Goal: Answer question/provide support: Share knowledge or assist other users

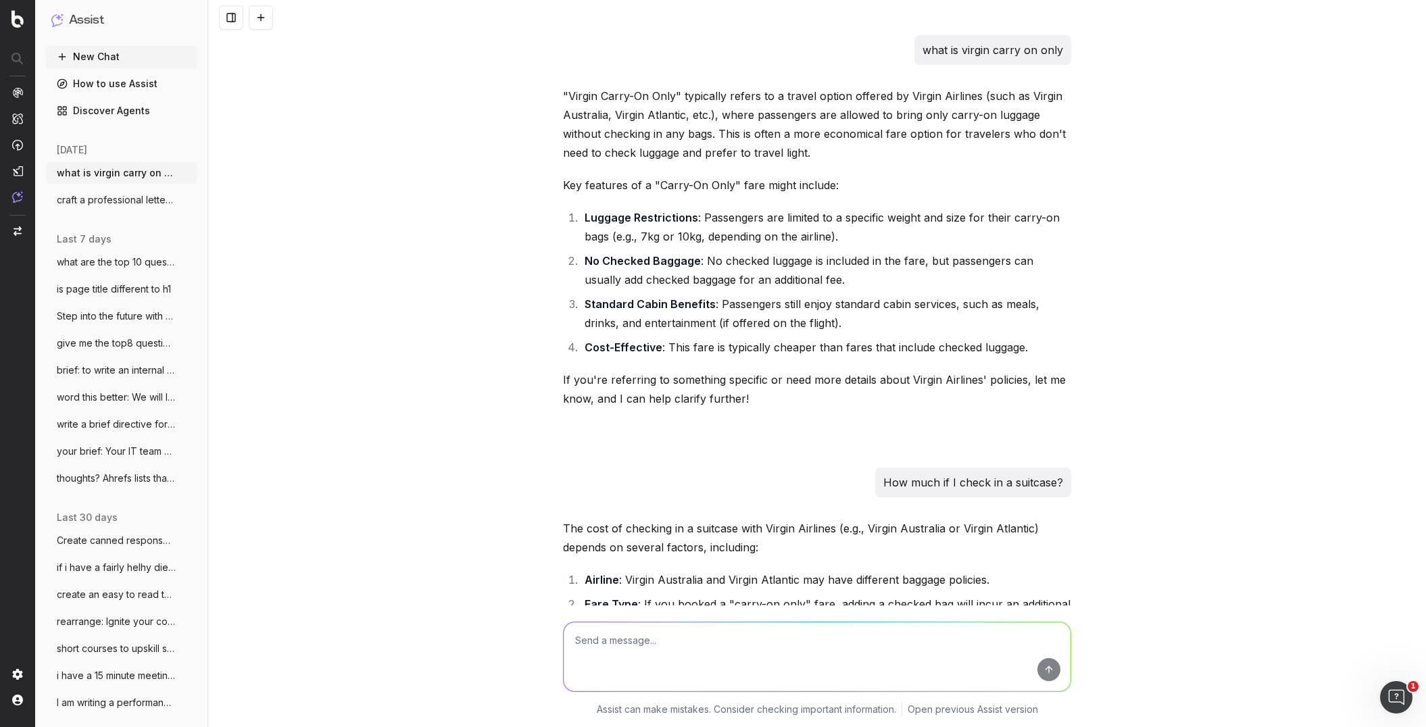
scroll to position [6599, 0]
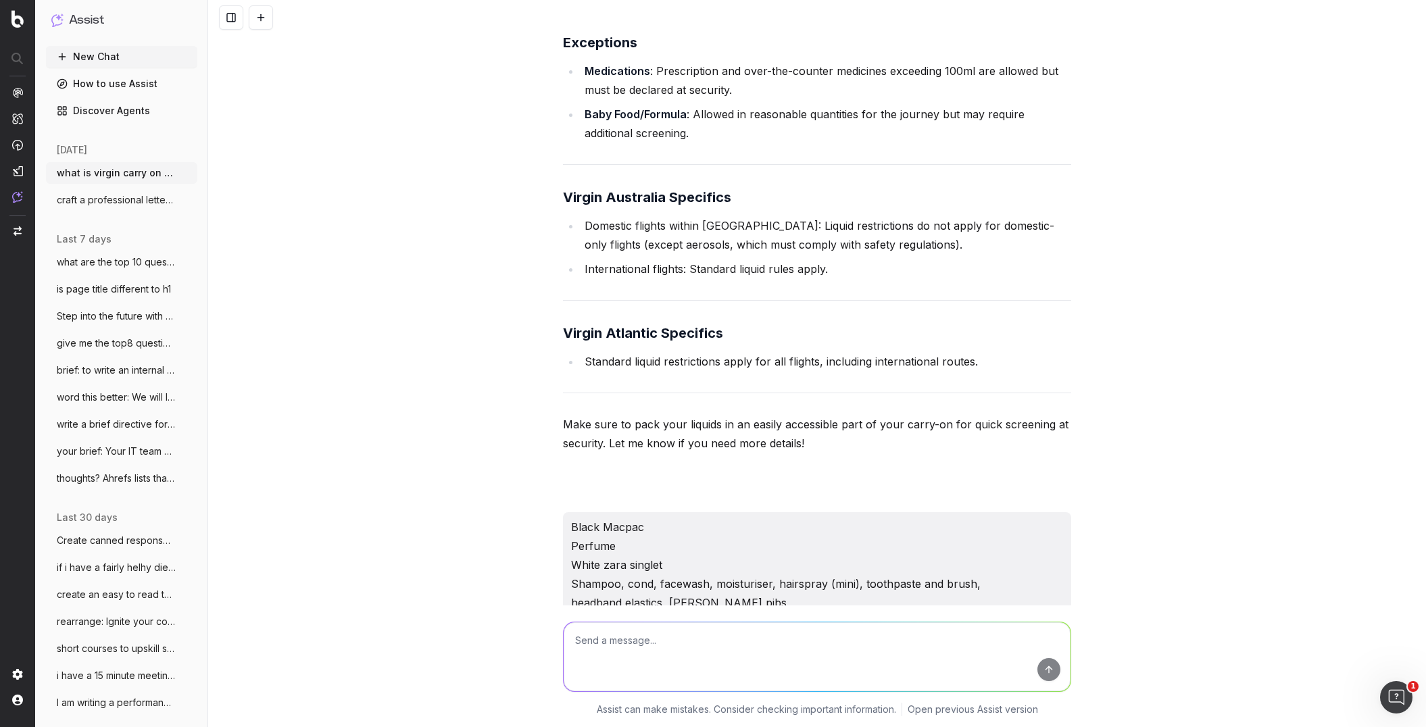
click at [604, 644] on textarea at bounding box center [817, 656] width 507 height 69
paste textarea "Loremips do Sitame Consec’a eli-seddoeiu tempori: 5. Utla Etdoloremagn Aliquaen…"
type textarea "lorem ipsu do sita 4871 consectet adipisci: Elitsedd ei Tempor Incidi’u lab-etd…"
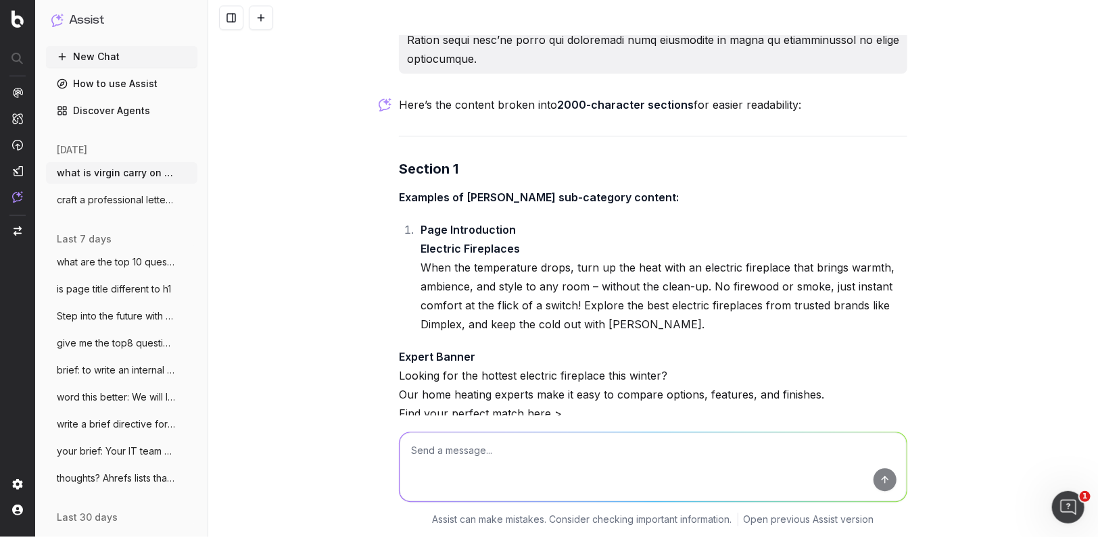
scroll to position [16300, 0]
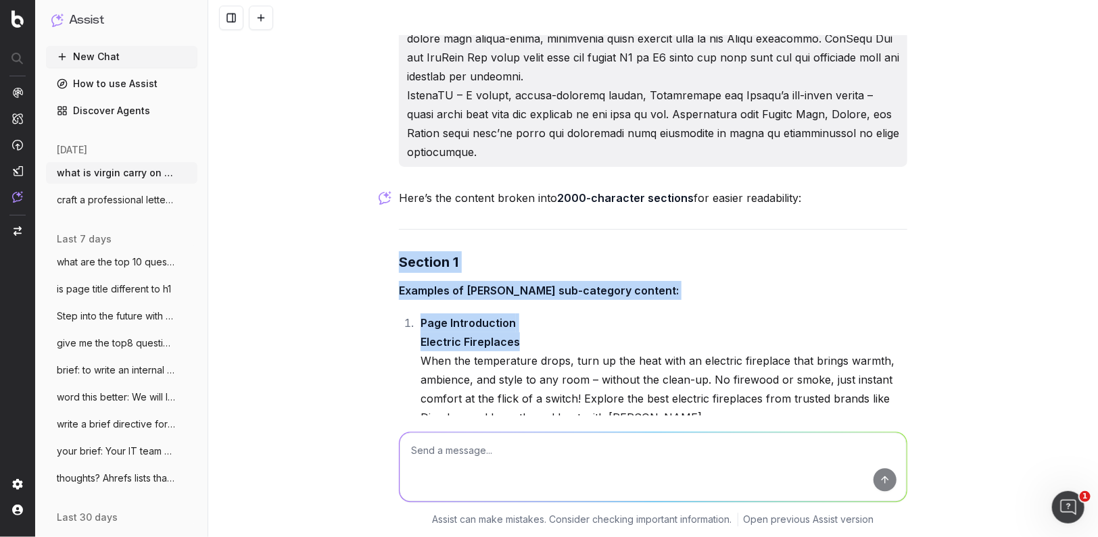
drag, startPoint x: 399, startPoint y: 176, endPoint x: 543, endPoint y: 264, distance: 168.3
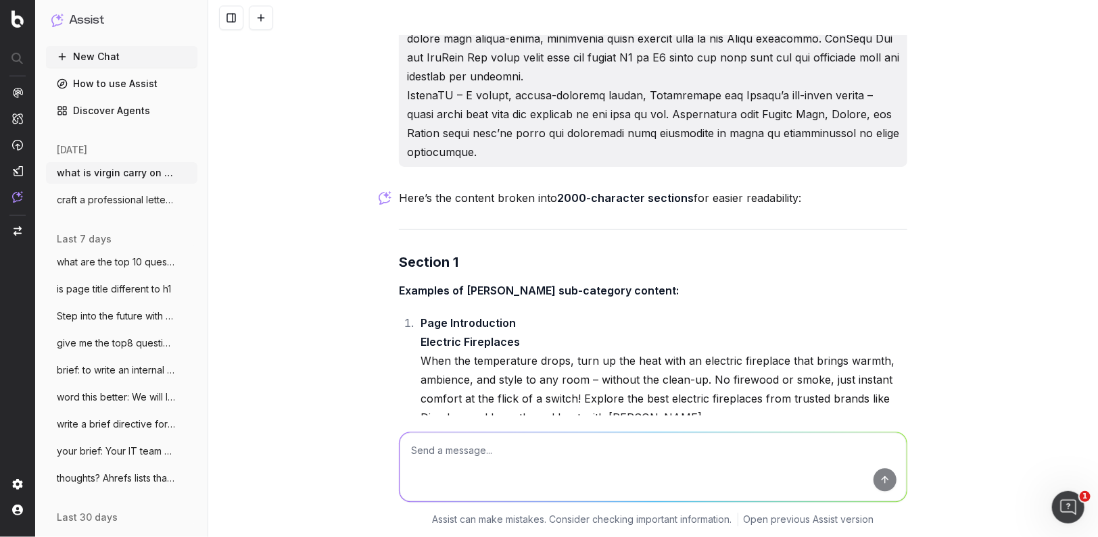
drag, startPoint x: 351, startPoint y: 237, endPoint x: 362, endPoint y: 219, distance: 21.2
click at [351, 237] on div "what is virgin carry on only "Virgin Carry-On Only" typically refers to a trave…" at bounding box center [652, 268] width 889 height 537
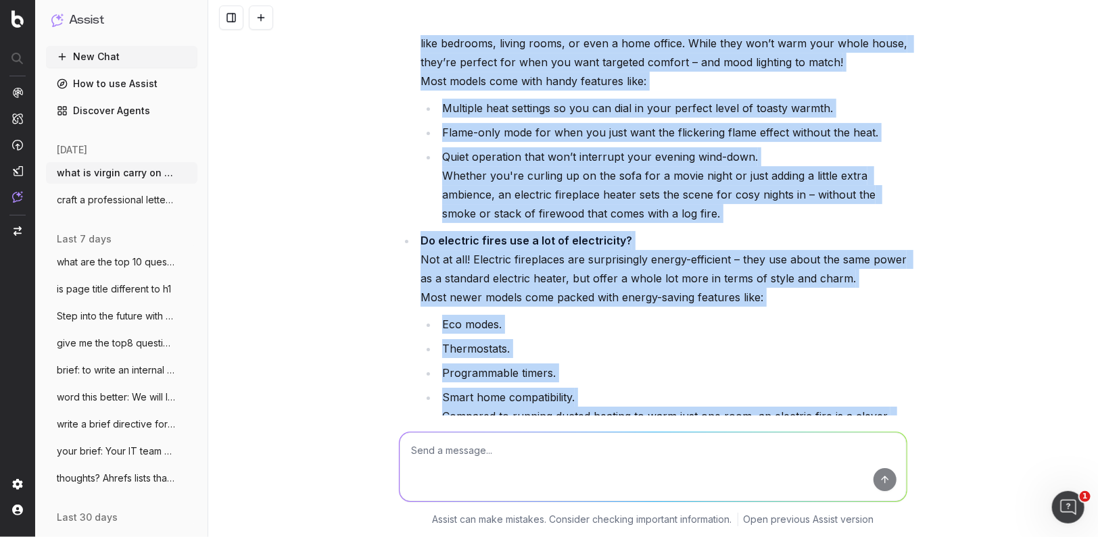
scroll to position [16956, 0]
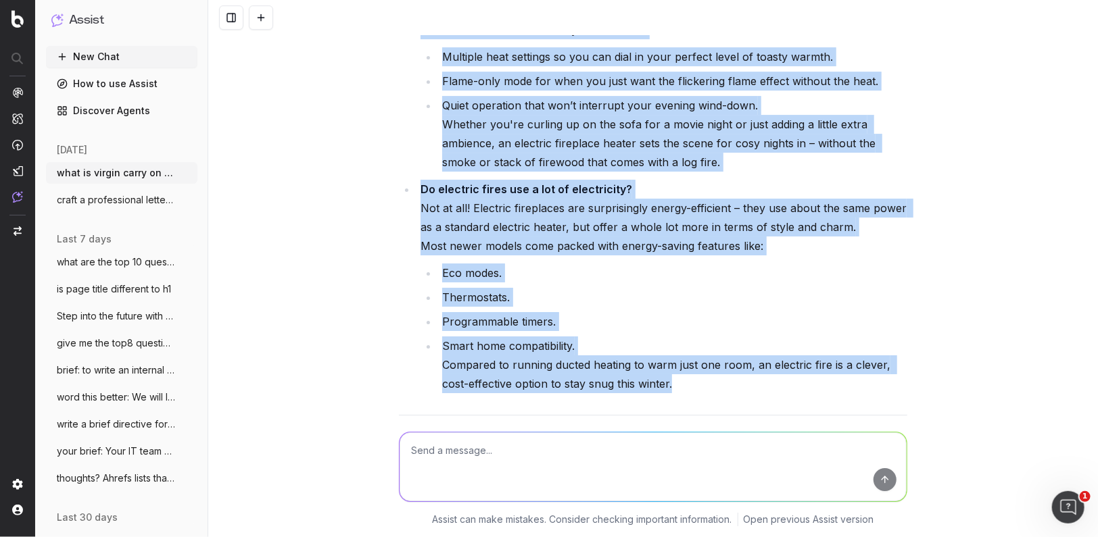
drag, startPoint x: 444, startPoint y: 217, endPoint x: 743, endPoint y: 305, distance: 312.2
copy div "Loremips do Sitame Consec’a eli-seddoeiu tempori: Utla Etdoloremagn Aliquaen Ad…"
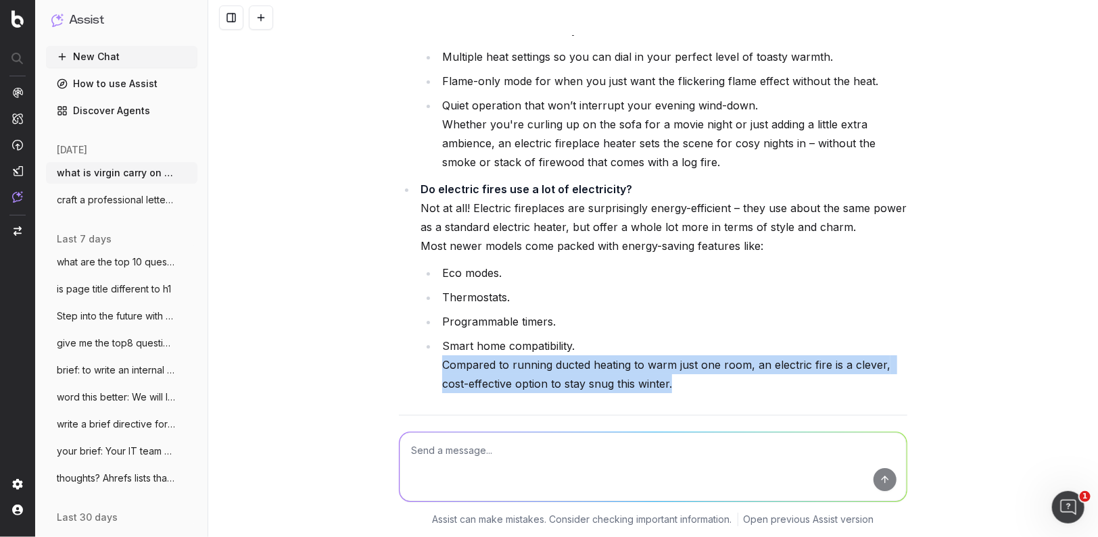
drag, startPoint x: 697, startPoint y: 302, endPoint x: 441, endPoint y: 283, distance: 256.9
click at [441, 337] on li "Smart home compatibility. Compared to running ducted heating to warm just one r…" at bounding box center [672, 365] width 469 height 57
copy li "Compared to running ducted heating to warm just one room, an electric fire is a…"
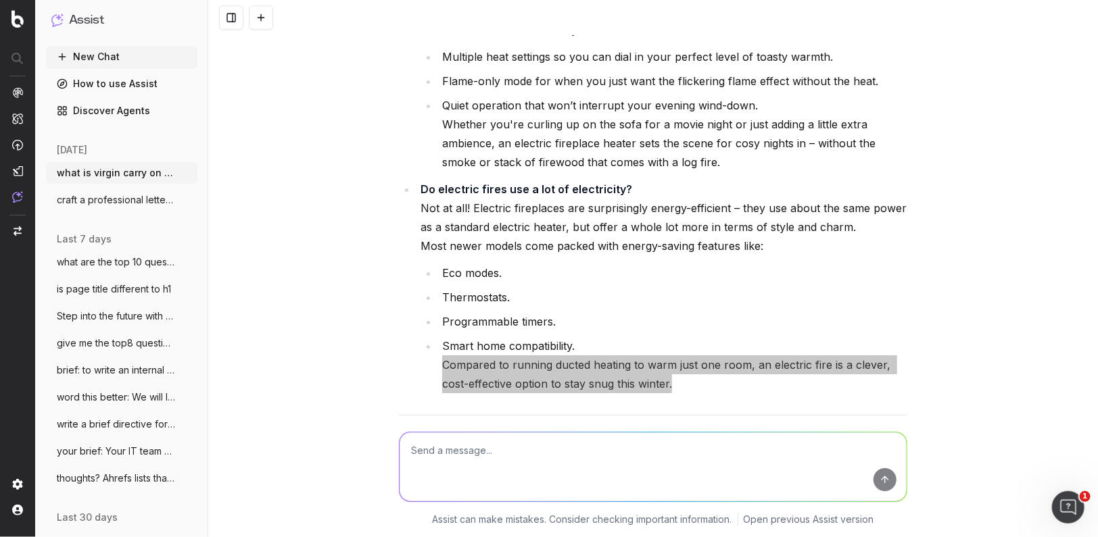
scroll to position [17029, 0]
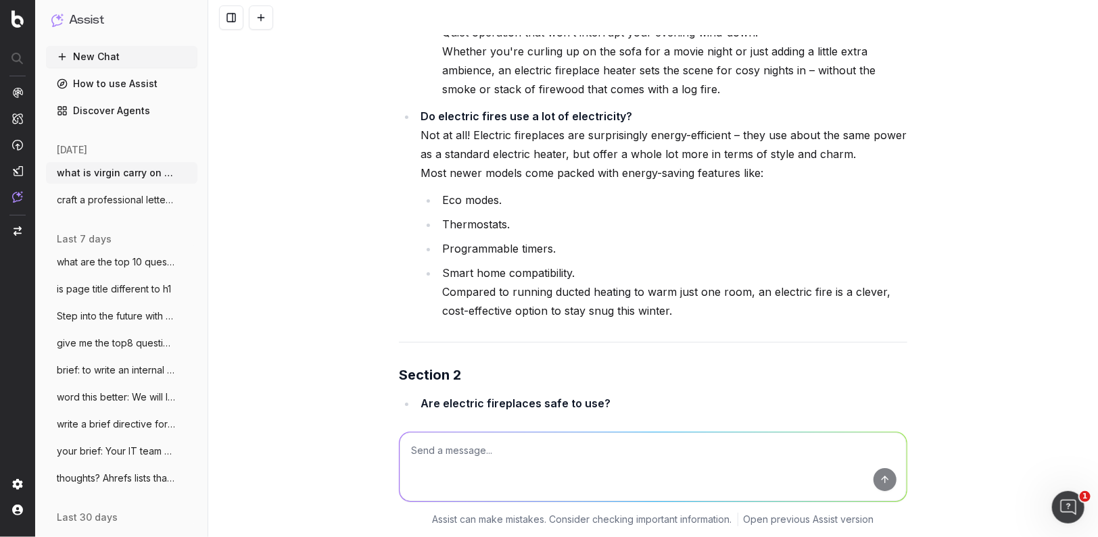
drag, startPoint x: 465, startPoint y: 218, endPoint x: 404, endPoint y: 218, distance: 60.8
click at [464, 264] on li "Smart home compatibility. Compared to running ducted heating to warm just one r…" at bounding box center [672, 292] width 469 height 57
click at [543, 258] on div "Here’s the content broken into 2000-character sections for easier readability: …" at bounding box center [653, 319] width 508 height 1719
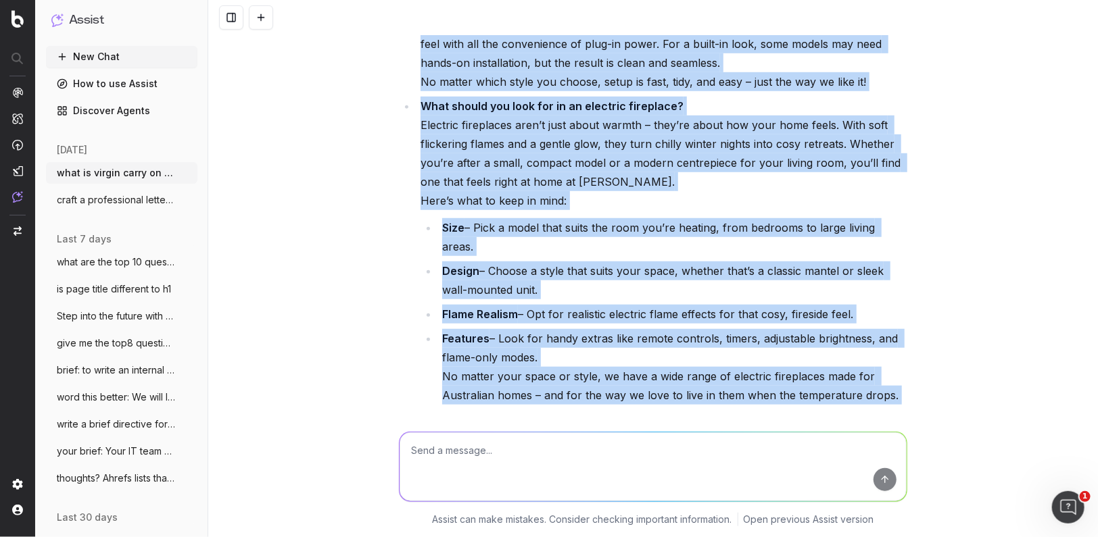
scroll to position [17686, 0]
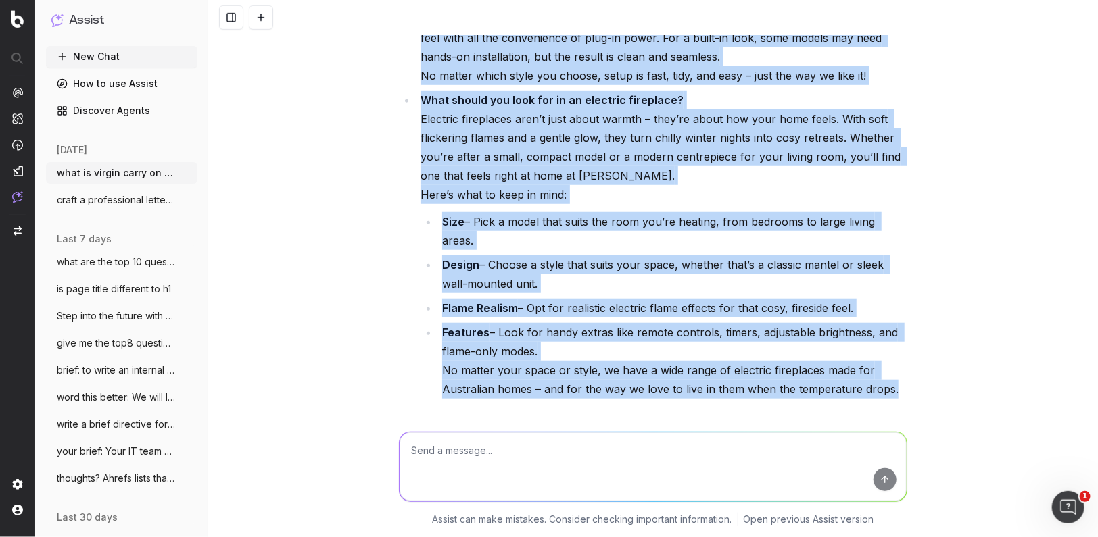
drag, startPoint x: 422, startPoint y: 253, endPoint x: 908, endPoint y: 279, distance: 486.6
copy ul "Lor ipsumdol sitametcon adip el sed? Doeiusmodt – in utla, etdolo ma ali en adm…"
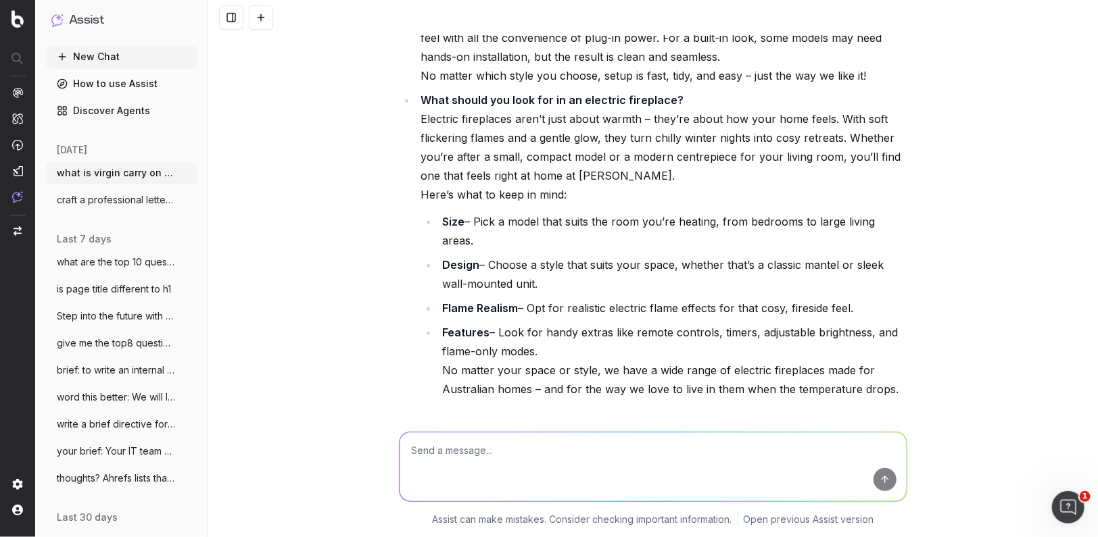
click at [449, 454] on textarea at bounding box center [652, 467] width 507 height 69
type textarea "yes please"
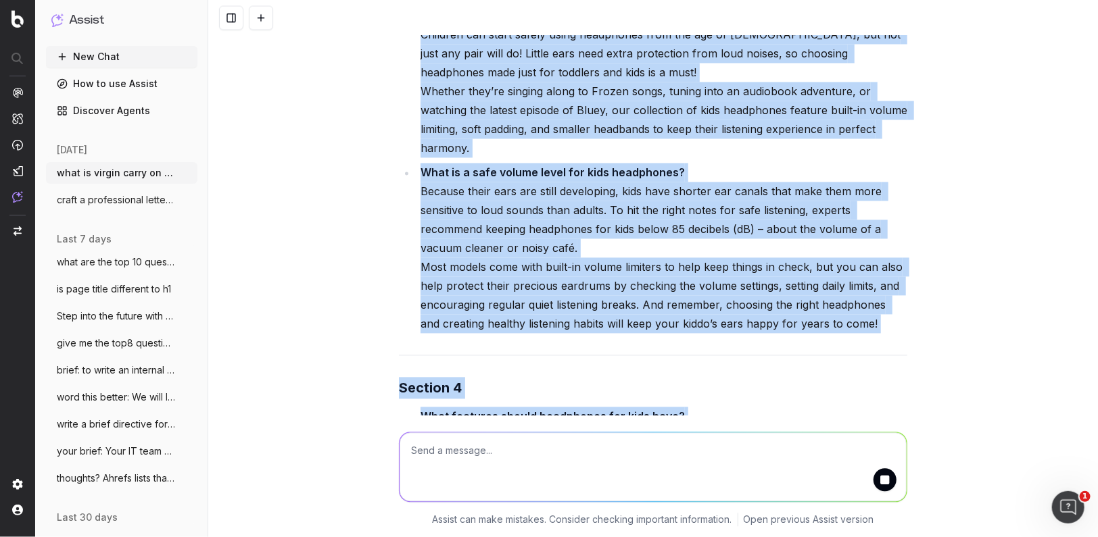
scroll to position [18553, 0]
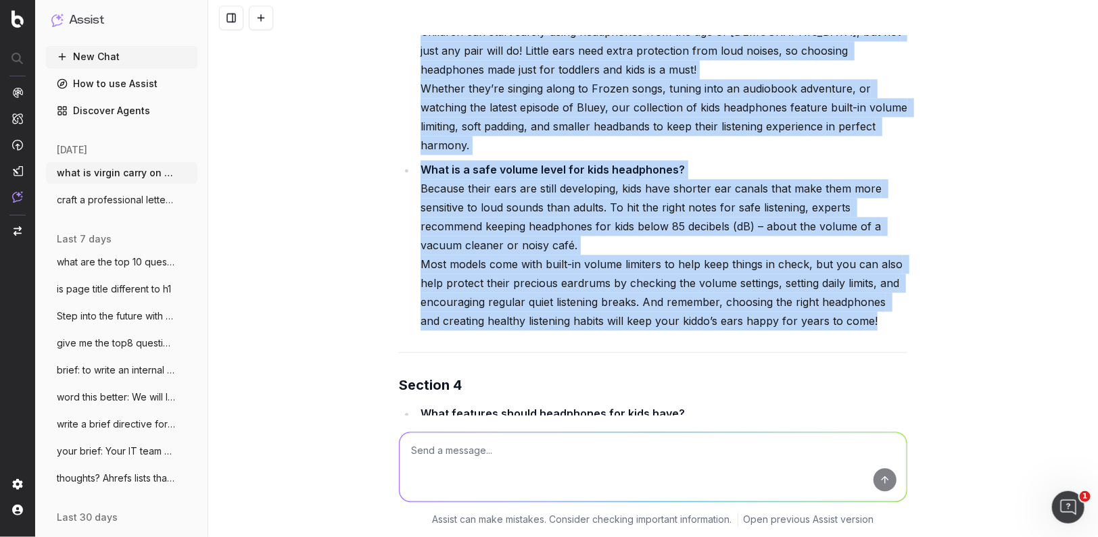
drag, startPoint x: 423, startPoint y: 205, endPoint x: 823, endPoint y: 253, distance: 403.0
copy div "Lore Ipsumdolorsi Amet Consectetu Adip elitsed-doeiu tempo, incid-ut labore etd…"
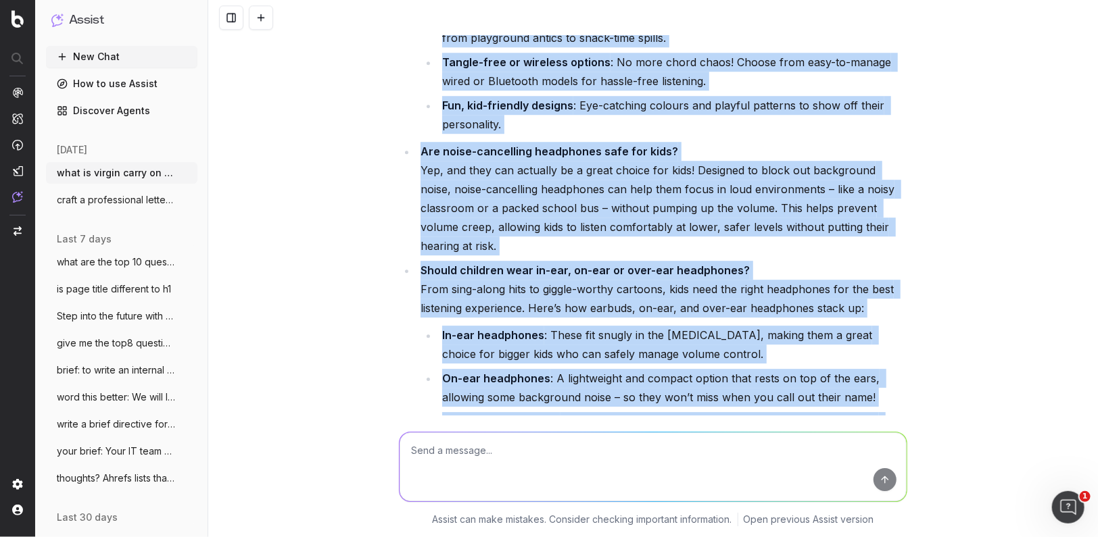
scroll to position [19134, 0]
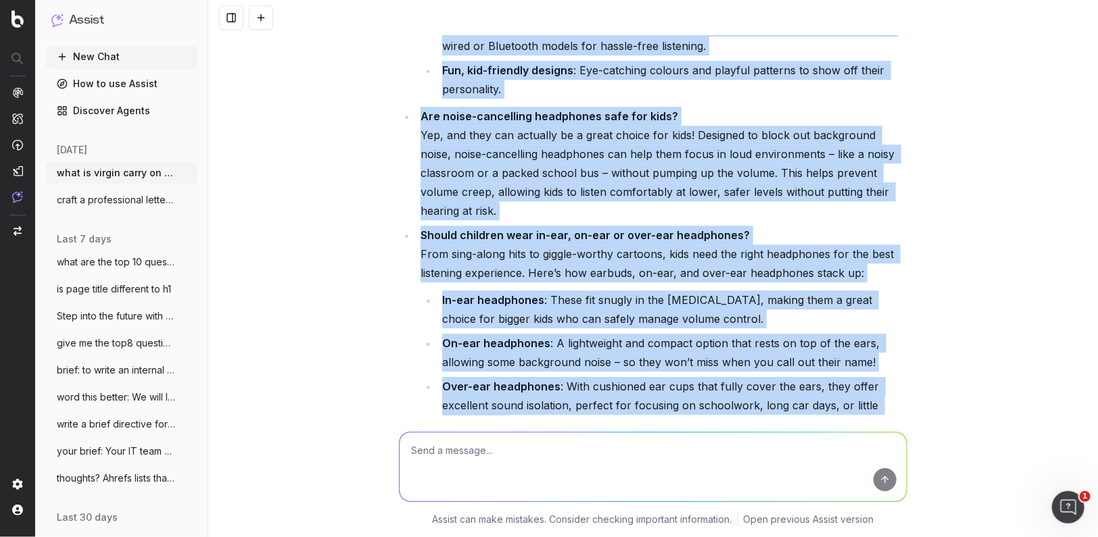
drag, startPoint x: 422, startPoint y: 197, endPoint x: 765, endPoint y: 356, distance: 377.7
click at [765, 356] on div "Section 3 Page Introduction Kids Headphones With crystal-clear sound, built-in …" at bounding box center [653, 277] width 508 height 2305
copy div "Lore ipsumdol sitame consectetu adi elit sedd? Eius tempor, incididun utlabor e…"
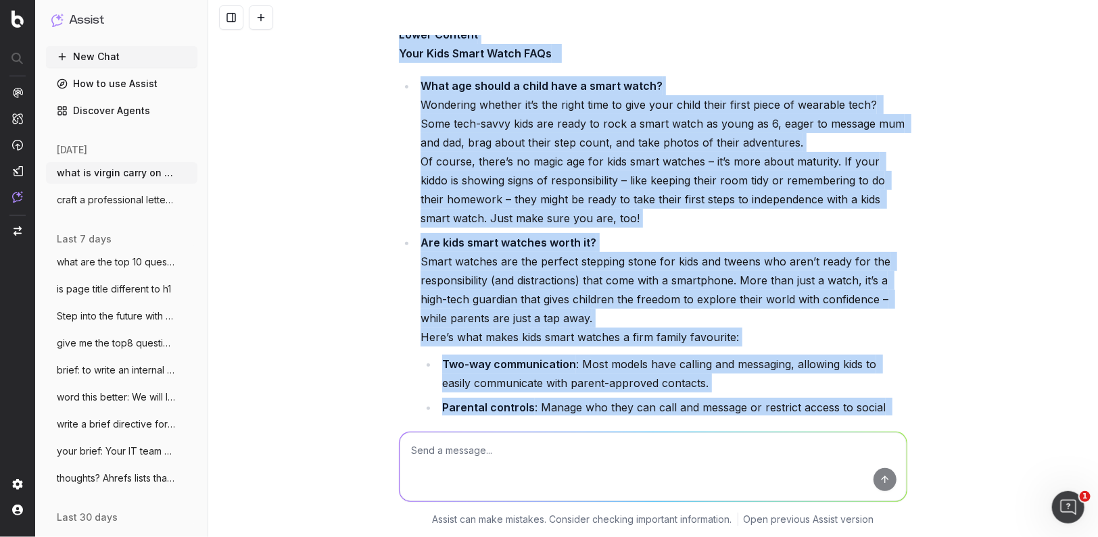
scroll to position [19984, 0]
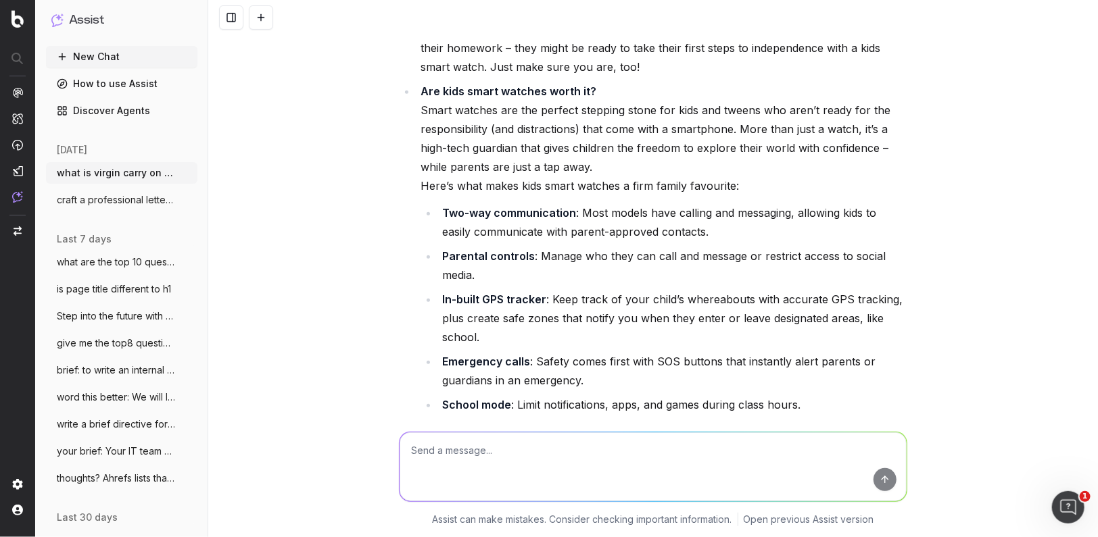
drag, startPoint x: 423, startPoint y: 164, endPoint x: 685, endPoint y: 360, distance: 326.4
copy div "Page Introduction Kids Smart Watches From playground fun at recess to after-sch…"
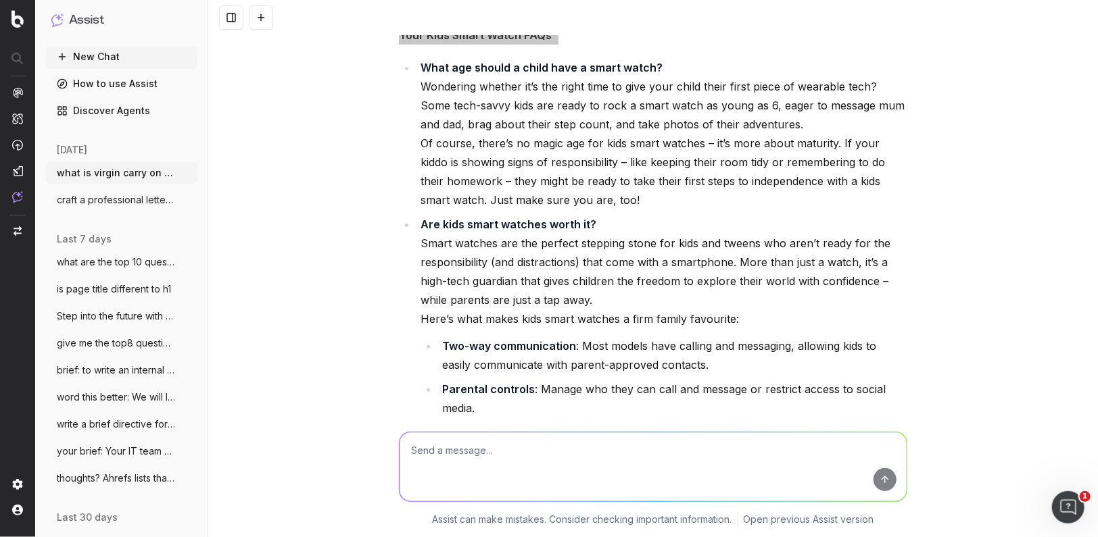
scroll to position [19844, 0]
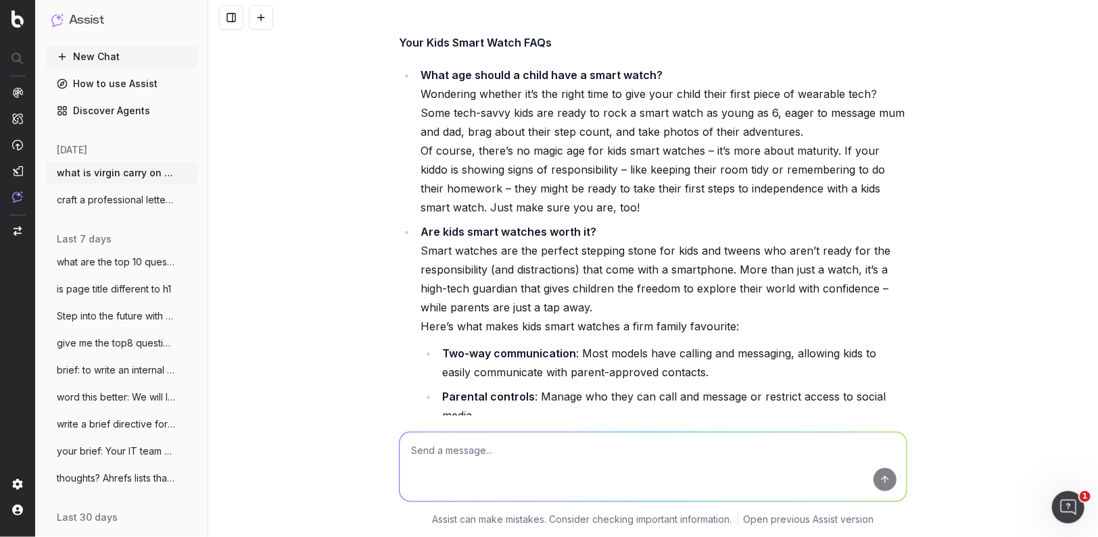
drag, startPoint x: 424, startPoint y: 157, endPoint x: 424, endPoint y: 145, distance: 12.2
click at [424, 222] on li "Are kids smart watches worth it? Smart watches are the perfect stepping stone f…" at bounding box center [661, 410] width 491 height 376
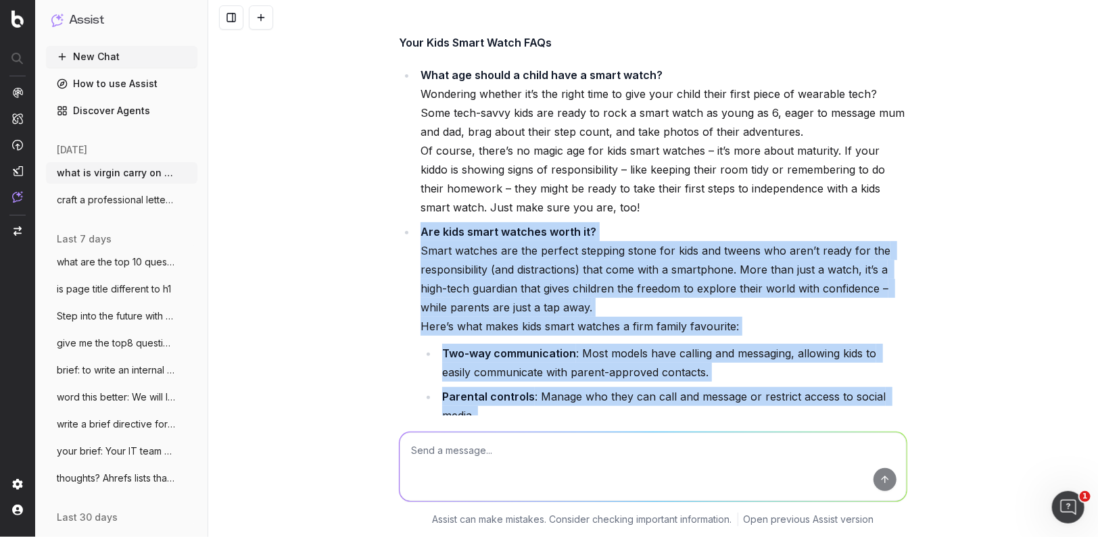
scroll to position [19934, 0]
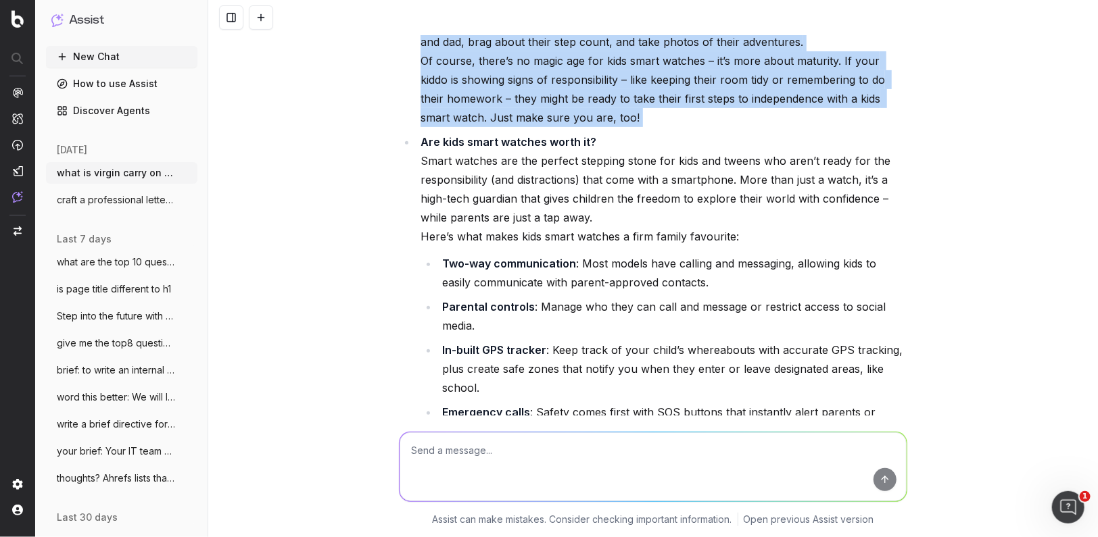
drag, startPoint x: 423, startPoint y: 126, endPoint x: 707, endPoint y: 405, distance: 397.6
copy li "What age should a child have a smart watch? Wondering whether it’s the right ti…"
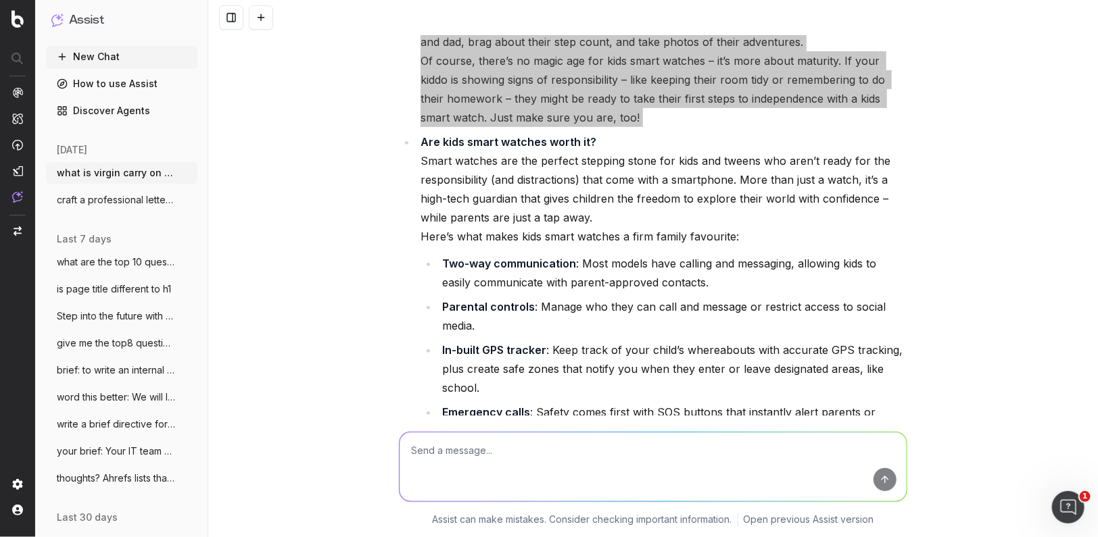
scroll to position [20042, 0]
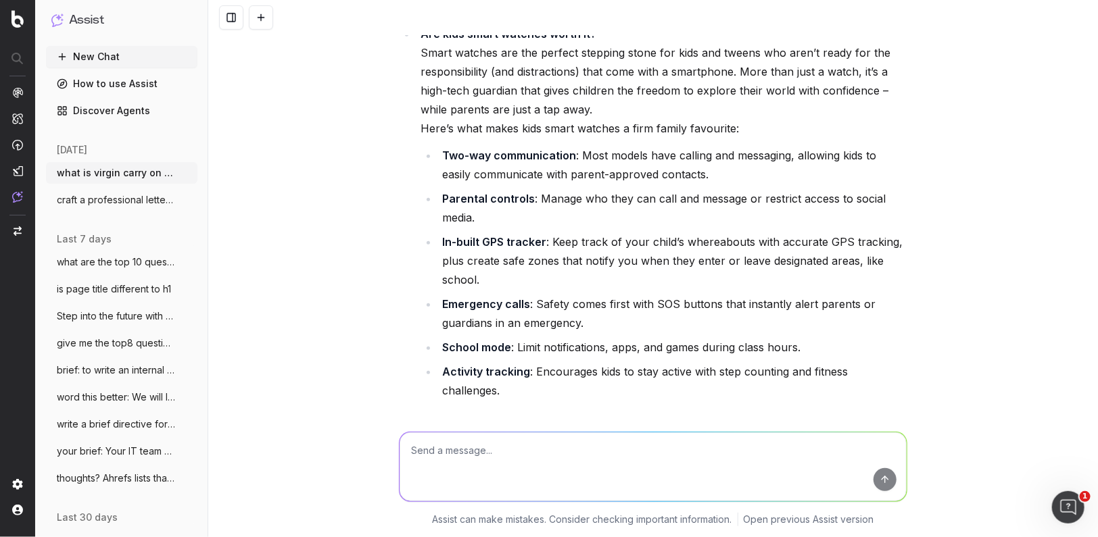
click at [460, 451] on textarea at bounding box center [652, 467] width 507 height 69
type textarea "yes"
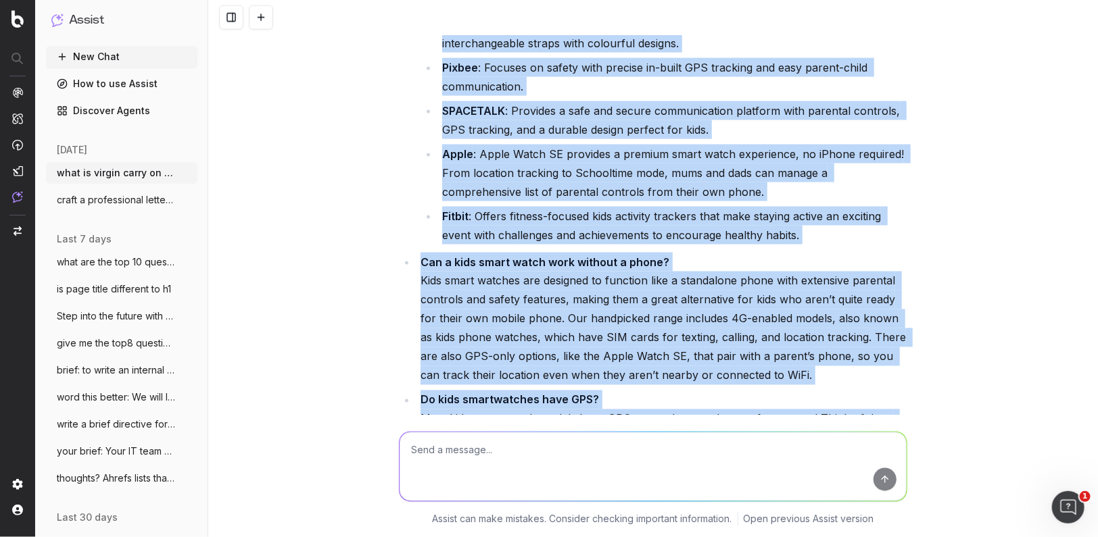
scroll to position [20751, 0]
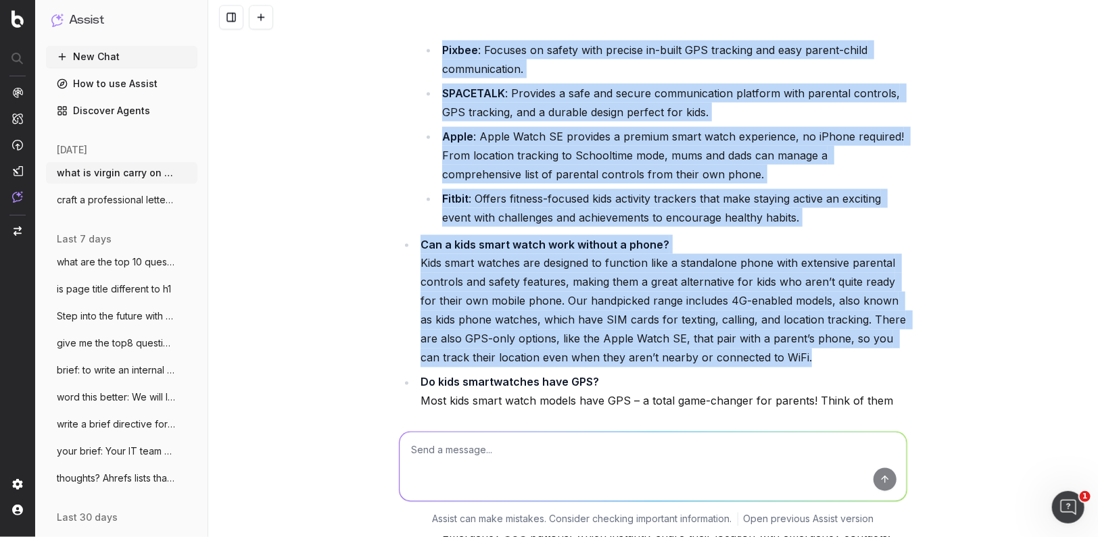
drag, startPoint x: 423, startPoint y: 125, endPoint x: 829, endPoint y: 268, distance: 429.9
click at [829, 268] on ul "What kids smart watch is best? Finding the best kids smart watch doesn’t have t…" at bounding box center [653, 269] width 508 height 749
copy ul "Lore ipsu dolor sitam co adip? Elitsed doe temp inci utlab etdol magna’a enim a…"
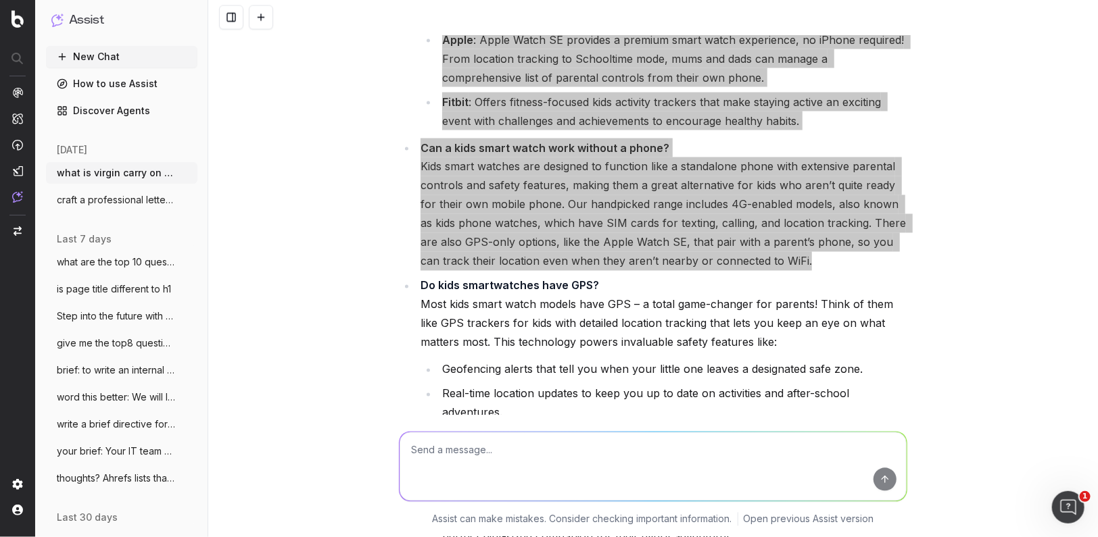
scroll to position [20860, 0]
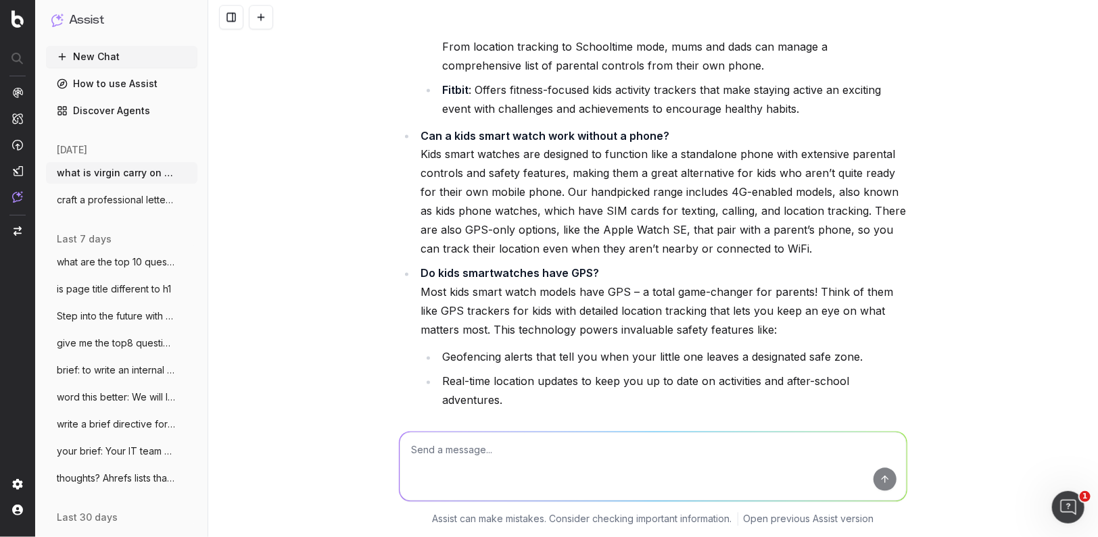
click at [420, 267] on strong "Do kids smartwatches have GPS?" at bounding box center [509, 274] width 178 height 14
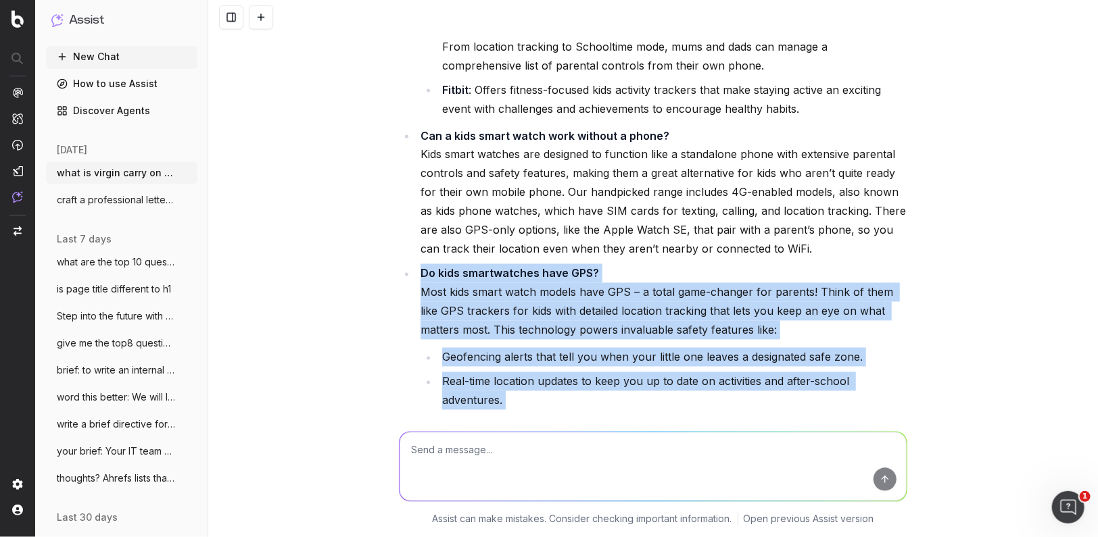
scroll to position [21024, 0]
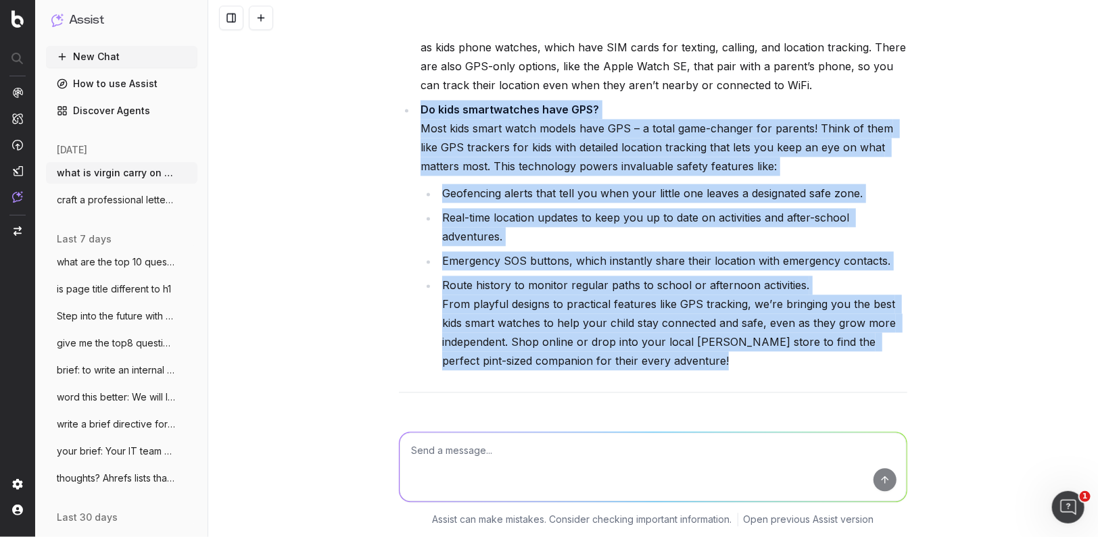
drag, startPoint x: 421, startPoint y: 168, endPoint x: 806, endPoint y: 256, distance: 395.1
click at [806, 256] on li "Do kids smartwatches have GPS? Most kids smart watch models have GPS – a total …" at bounding box center [661, 235] width 491 height 270
copy li "Do kids smartwatches have GPS? Most kids smart watch models have GPS – a total …"
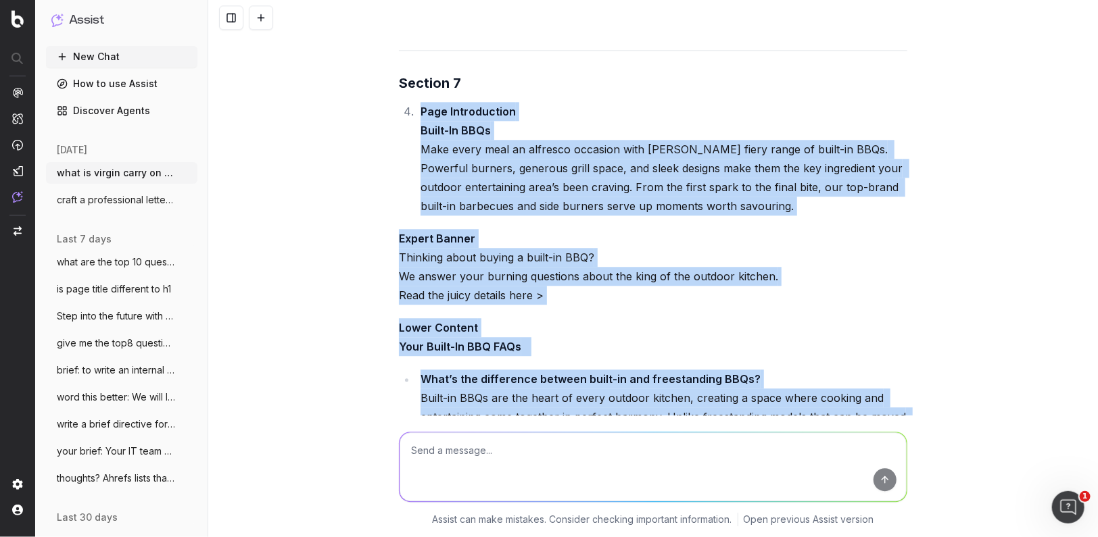
scroll to position [21381, 0]
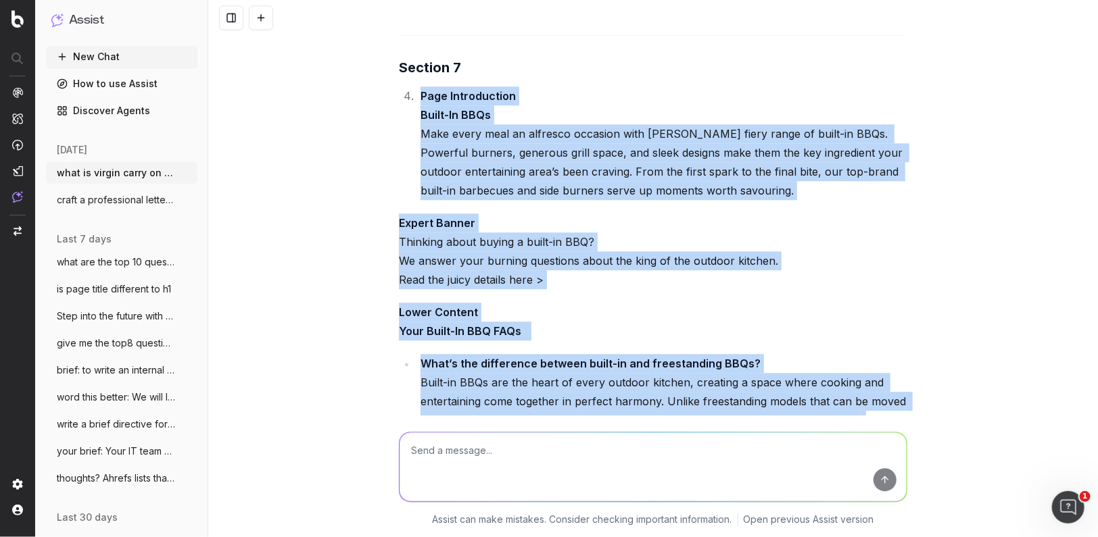
drag, startPoint x: 421, startPoint y: 108, endPoint x: 744, endPoint y: 349, distance: 403.2
click at [744, 349] on div "Section 6 What kids smart watch is best? Finding the best kids smart watch does…" at bounding box center [653, 353] width 508 height 2238
copy div "Page Introduction Built-In BBQs Make every meal an alfresco occasion with [PERS…"
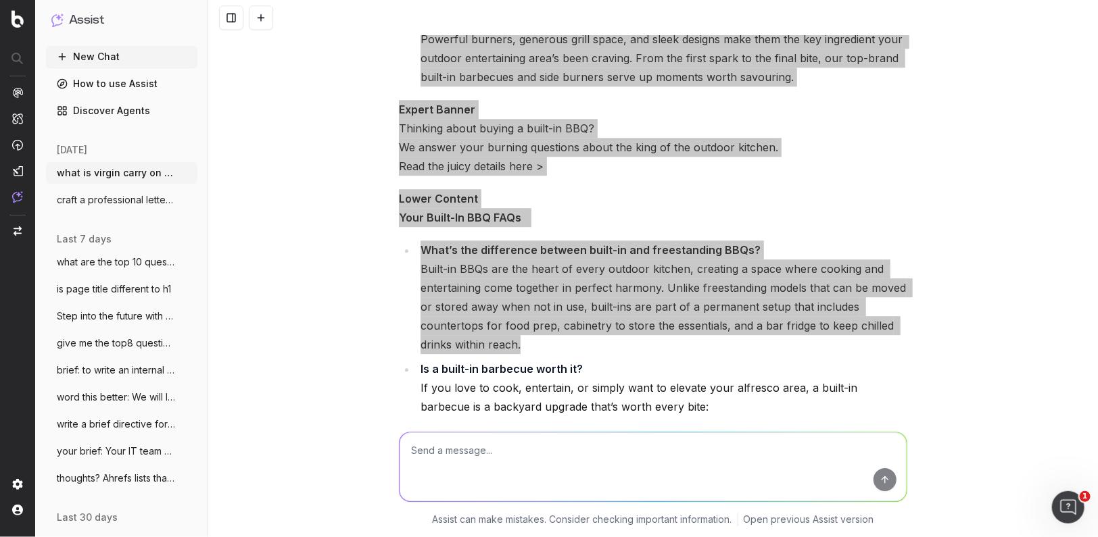
scroll to position [21514, 0]
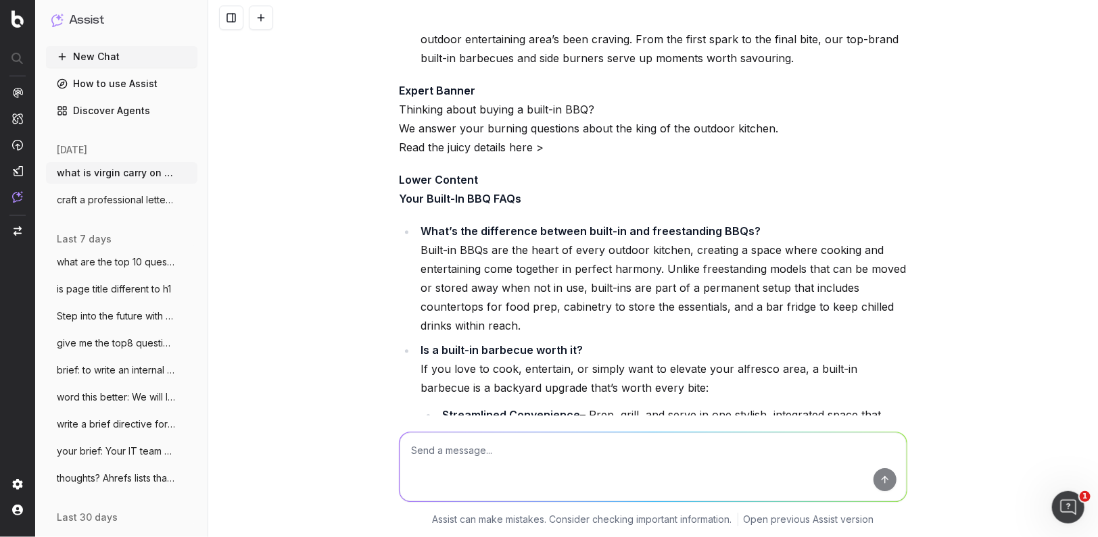
click at [419, 341] on li "Is a built-in barbecue worth it? If you love to cook, entertain, or simply want…" at bounding box center [661, 457] width 491 height 233
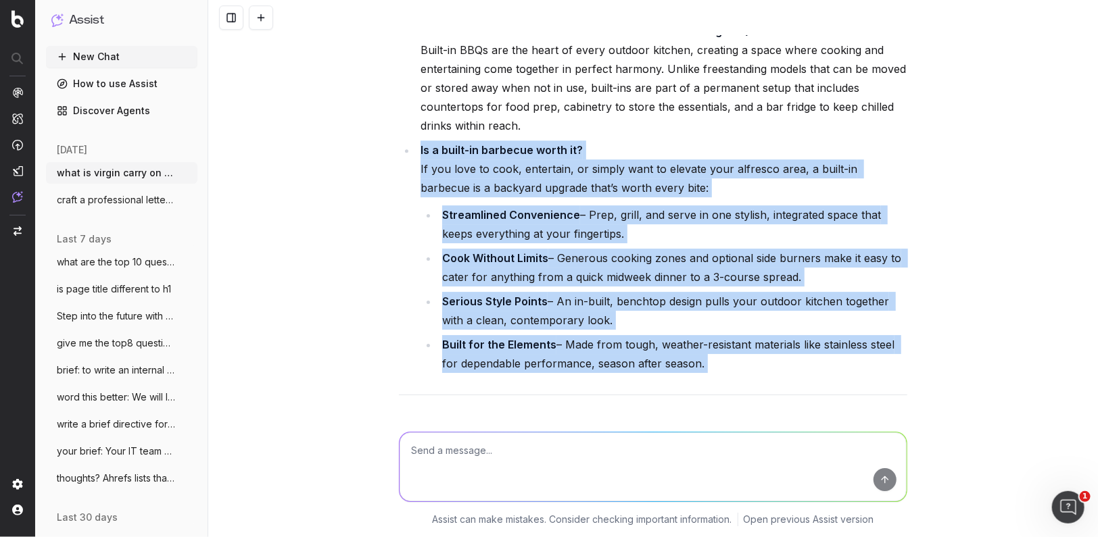
scroll to position [21790, 0]
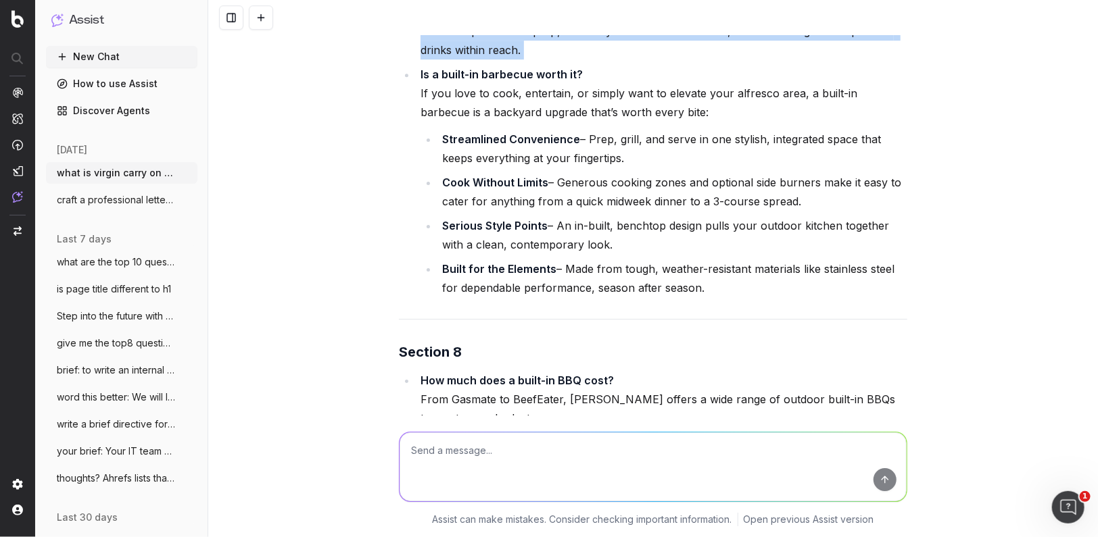
drag, startPoint x: 420, startPoint y: 241, endPoint x: 716, endPoint y: 211, distance: 297.6
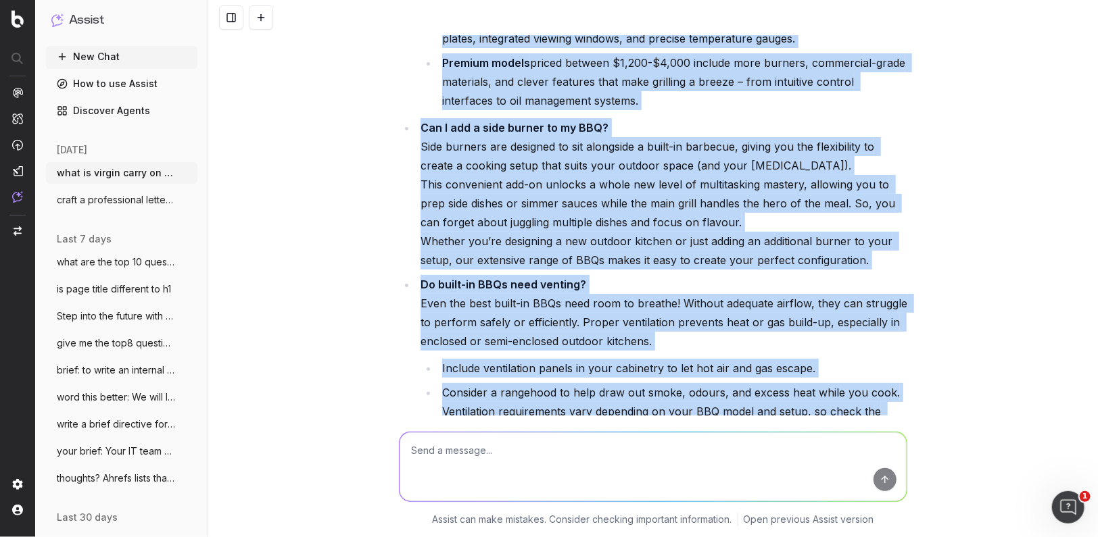
scroll to position [22330, 0]
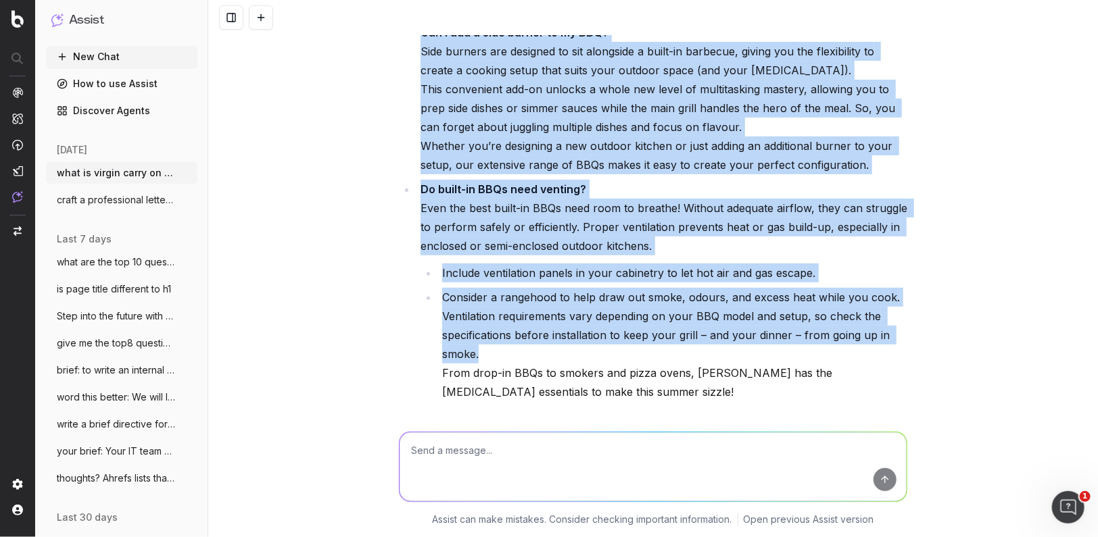
drag, startPoint x: 422, startPoint y: 64, endPoint x: 715, endPoint y: 280, distance: 364.4
click at [715, 280] on ul "How much does a built-in BBQ cost? From Gasmate to BeefEater, [PERSON_NAME] off…" at bounding box center [653, 116] width 508 height 570
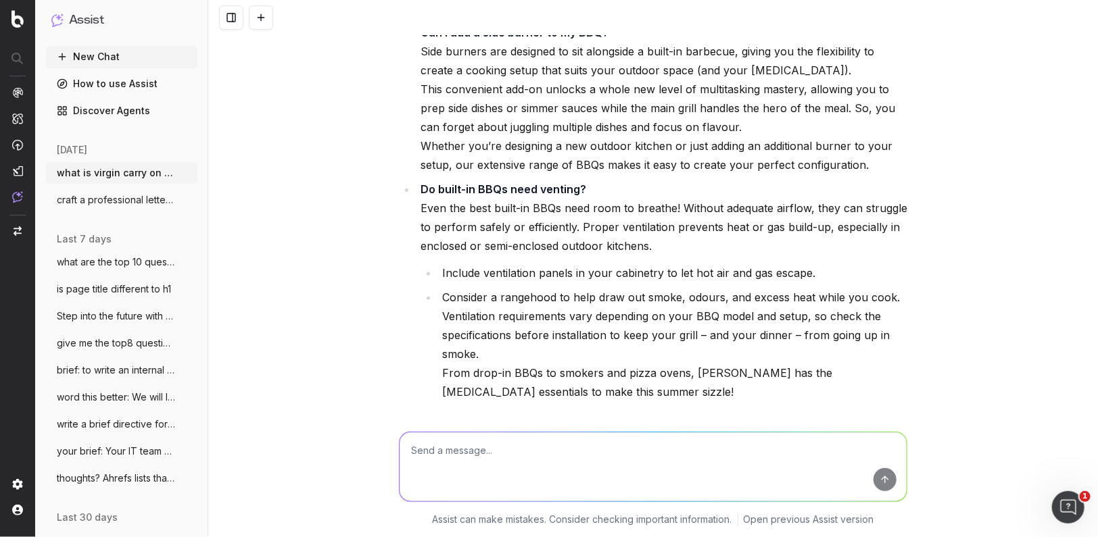
click at [468, 463] on textarea at bounding box center [652, 467] width 507 height 69
type textarea "yes"
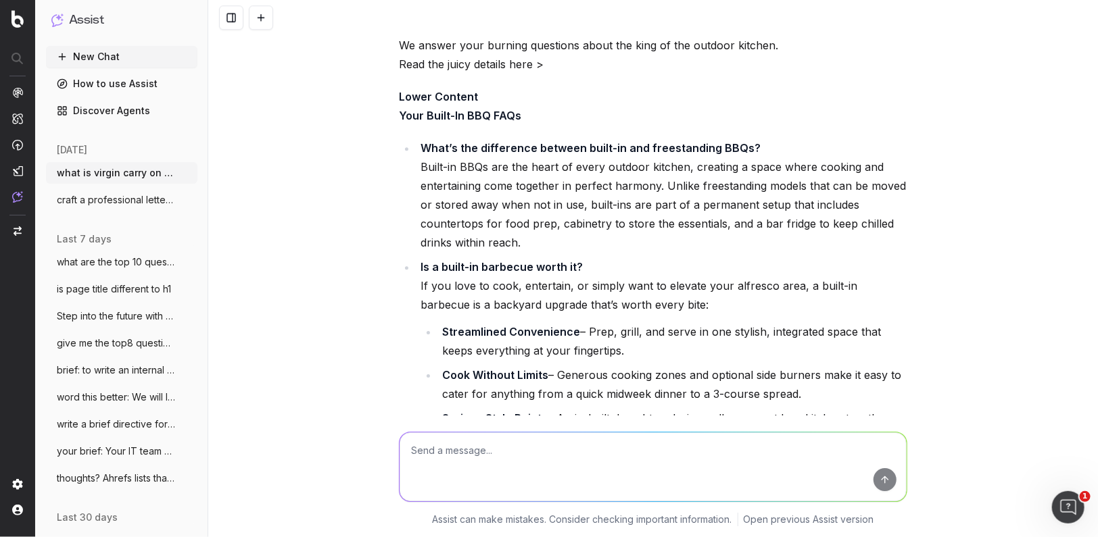
scroll to position [21646, 0]
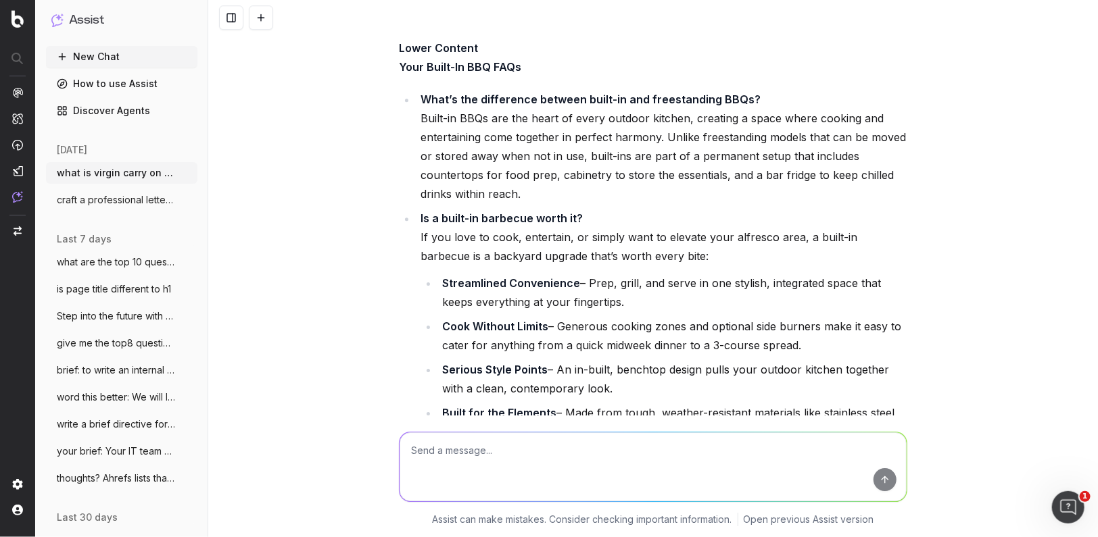
click at [314, 235] on div "what is virgin carry on only "Virgin Carry-On Only" typically refers to a trave…" at bounding box center [652, 268] width 889 height 537
click at [335, 239] on div "what is virgin carry on only "Virgin Carry-On Only" typically refers to a trave…" at bounding box center [652, 268] width 889 height 537
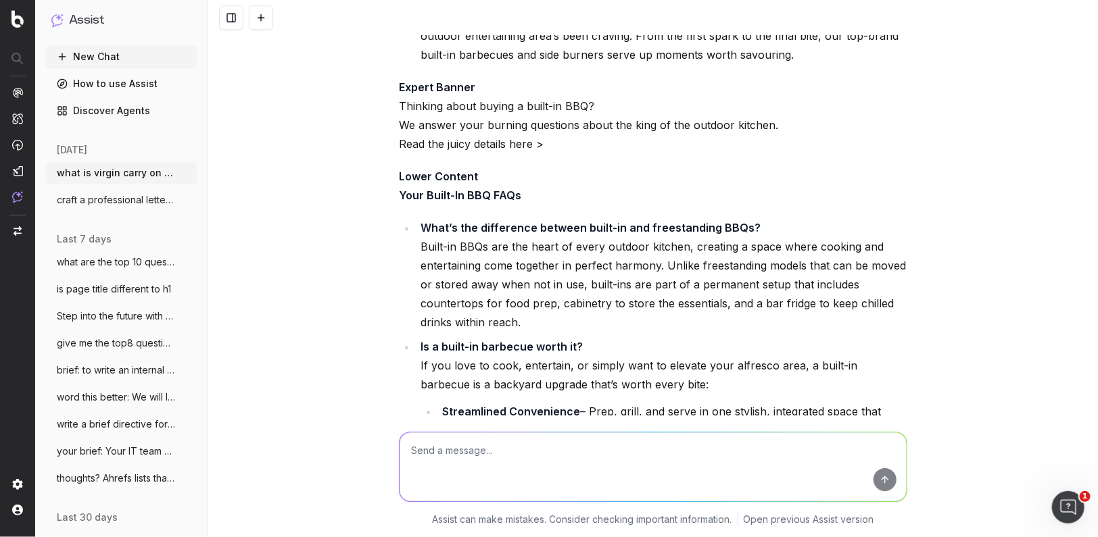
scroll to position [21596, 0]
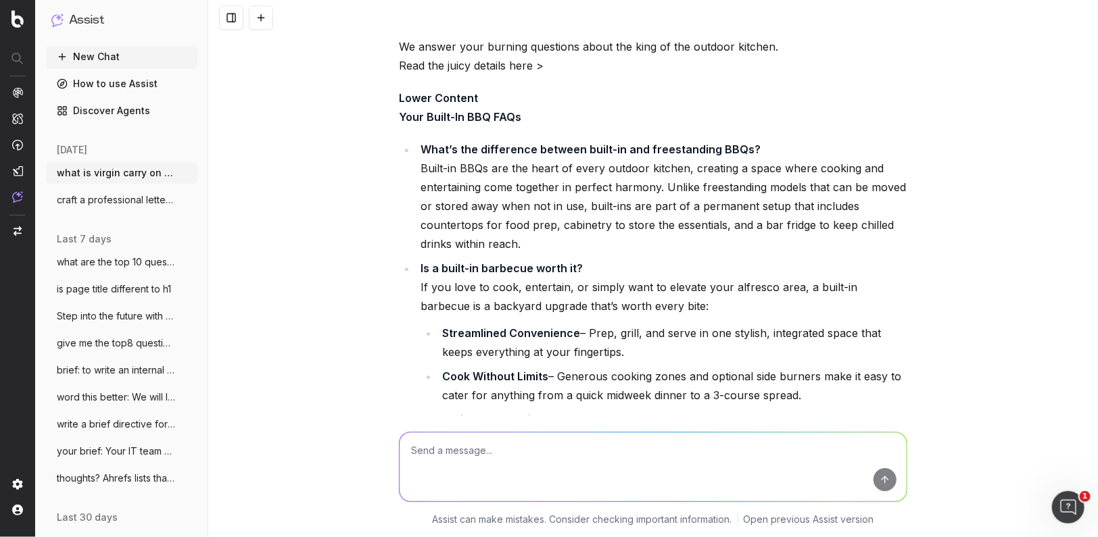
drag, startPoint x: 376, startPoint y: 186, endPoint x: 420, endPoint y: 159, distance: 51.6
click at [381, 185] on div "what is virgin carry on only "Virgin Carry-On Only" typically refers to a trave…" at bounding box center [652, 268] width 889 height 537
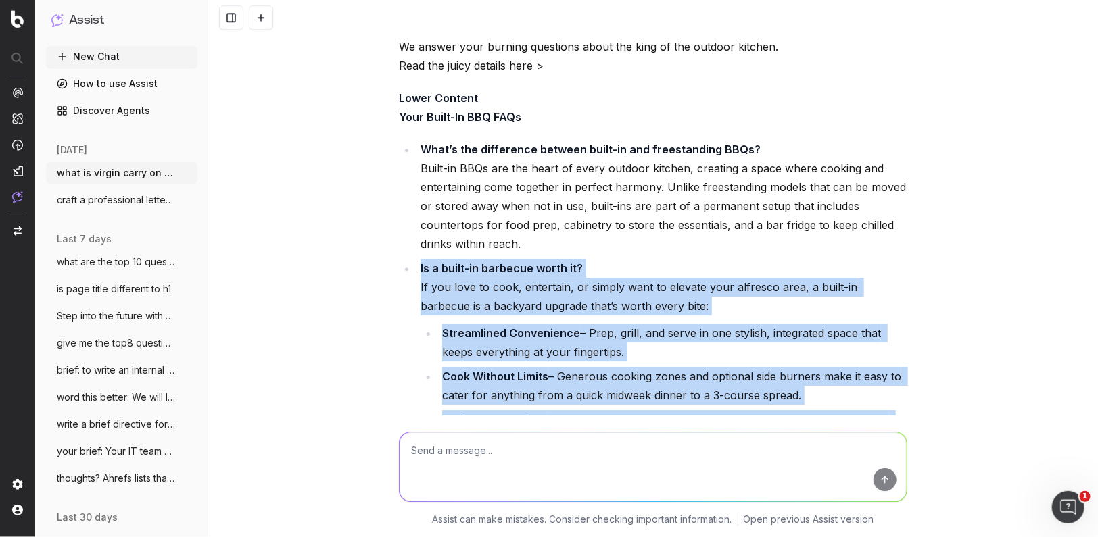
drag, startPoint x: 420, startPoint y: 162, endPoint x: 851, endPoint y: 431, distance: 508.0
click at [852, 431] on div "what is virgin carry on only "Virgin Carry-On Only" typically refers to a trave…" at bounding box center [652, 268] width 889 height 537
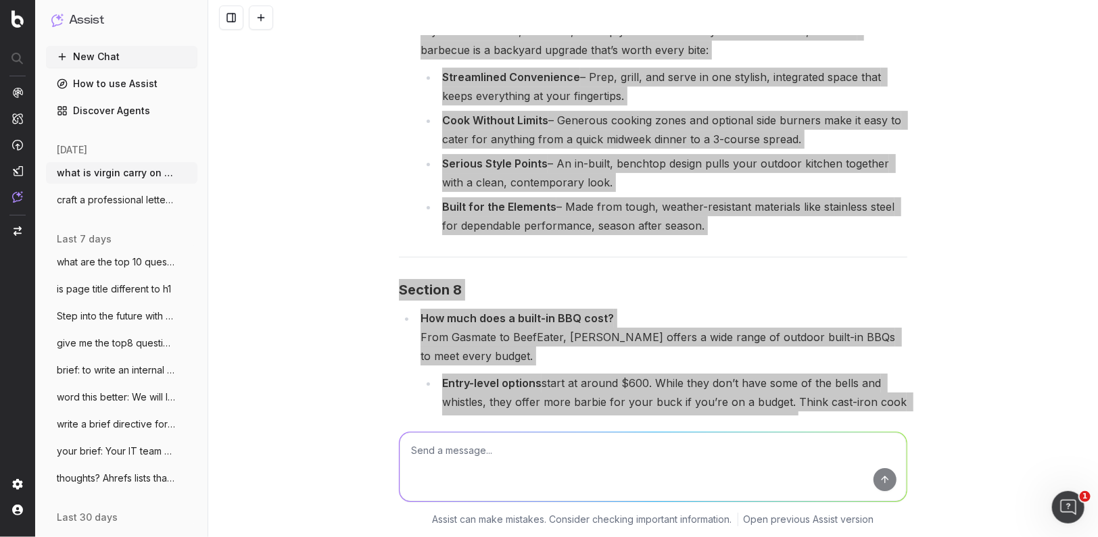
scroll to position [21932, 0]
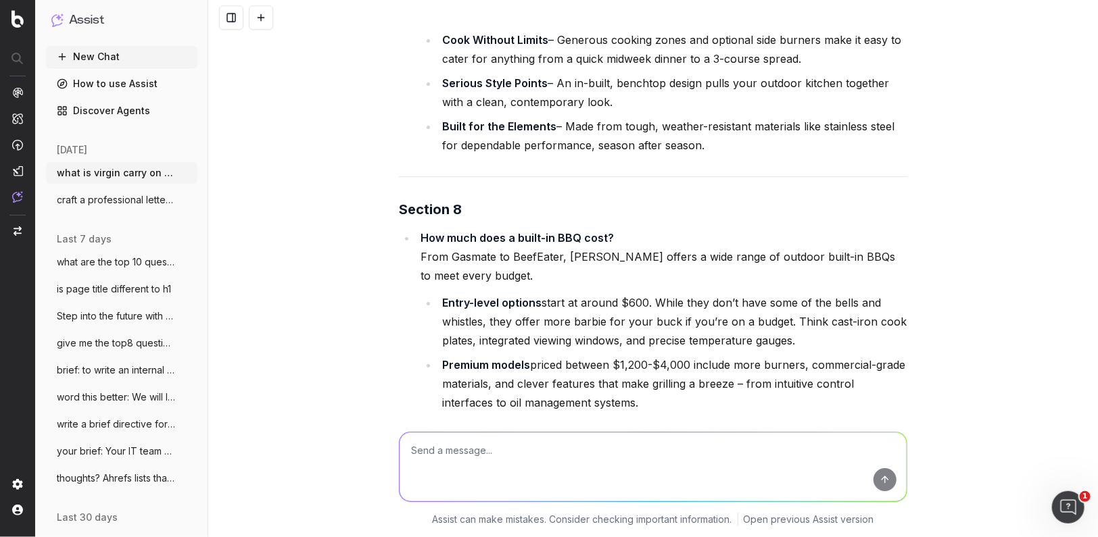
drag, startPoint x: 358, startPoint y: 230, endPoint x: 396, endPoint y: 172, distance: 69.9
click at [363, 225] on div "what is virgin carry on only "Virgin Carry-On Only" typically refers to a trave…" at bounding box center [652, 268] width 889 height 537
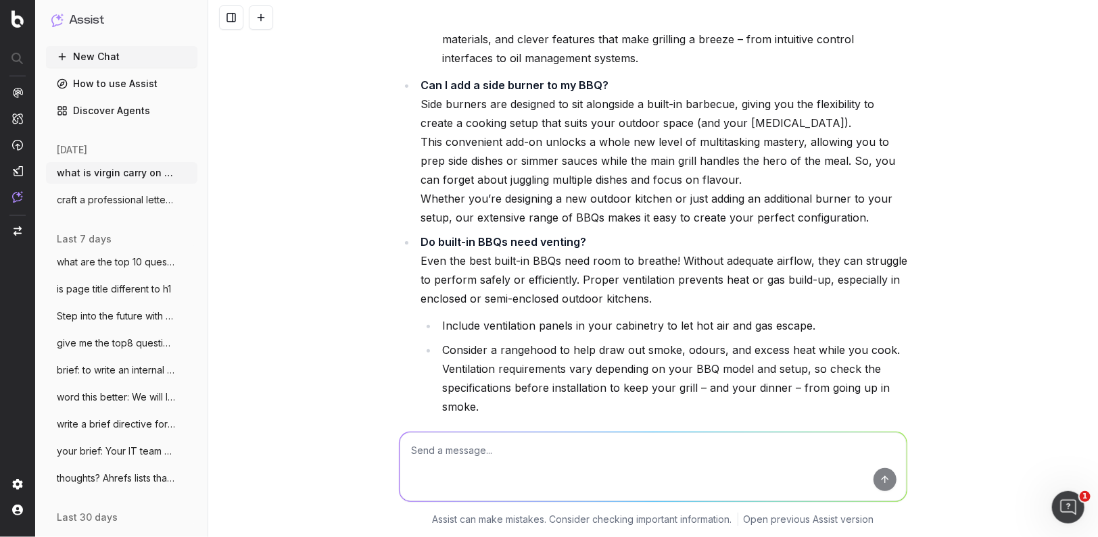
scroll to position [22305, 0]
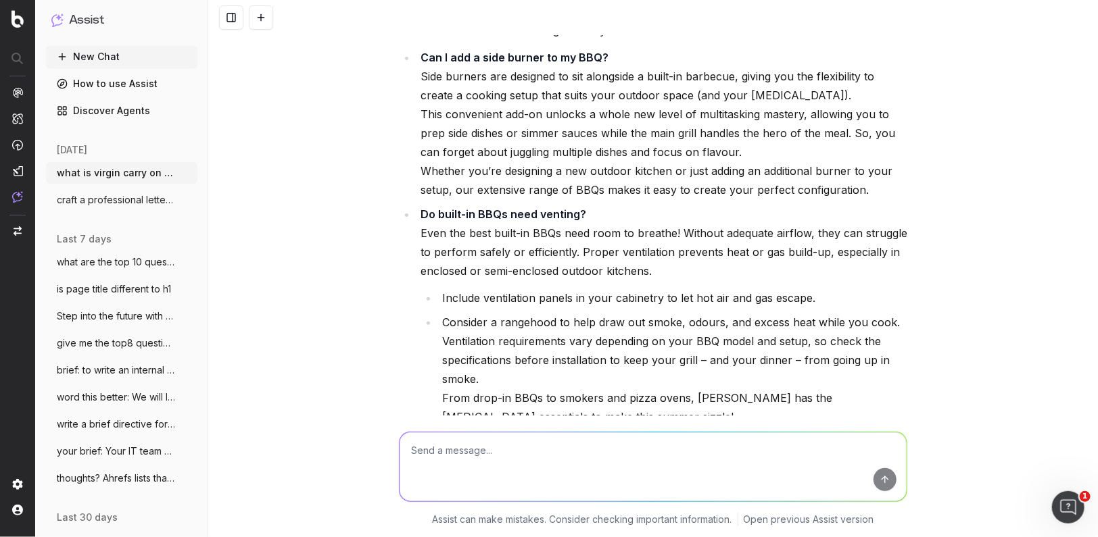
drag, startPoint x: 422, startPoint y: 129, endPoint x: 753, endPoint y: 333, distance: 389.0
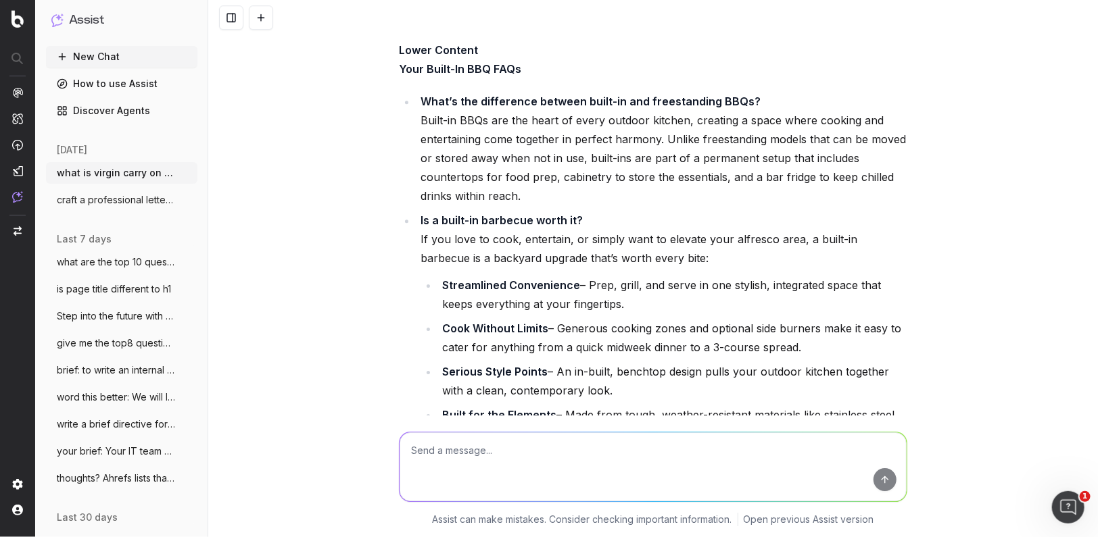
scroll to position [21646, 0]
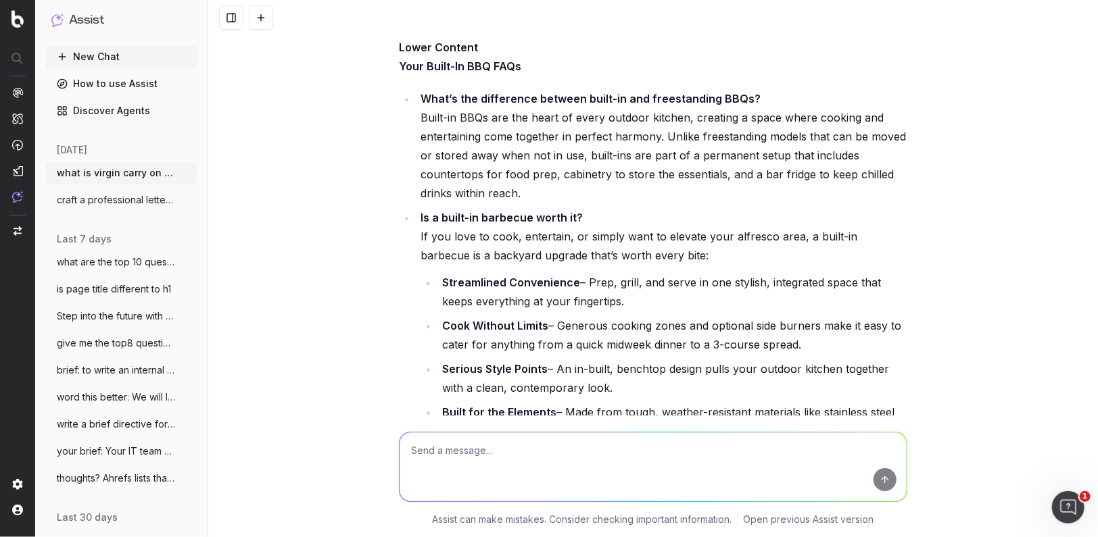
drag, startPoint x: 761, startPoint y: 274, endPoint x: 716, endPoint y: 260, distance: 47.5
click at [757, 360] on li "Serious Style Points – An in-built, benchtop design pulls your outdoor kitchen …" at bounding box center [672, 379] width 469 height 38
drag, startPoint x: 420, startPoint y: 110, endPoint x: 887, endPoint y: 328, distance: 514.9
click at [887, 328] on li "Is a built-in barbecue worth it? If you love to cook, entertain, or simply want…" at bounding box center [661, 324] width 491 height 233
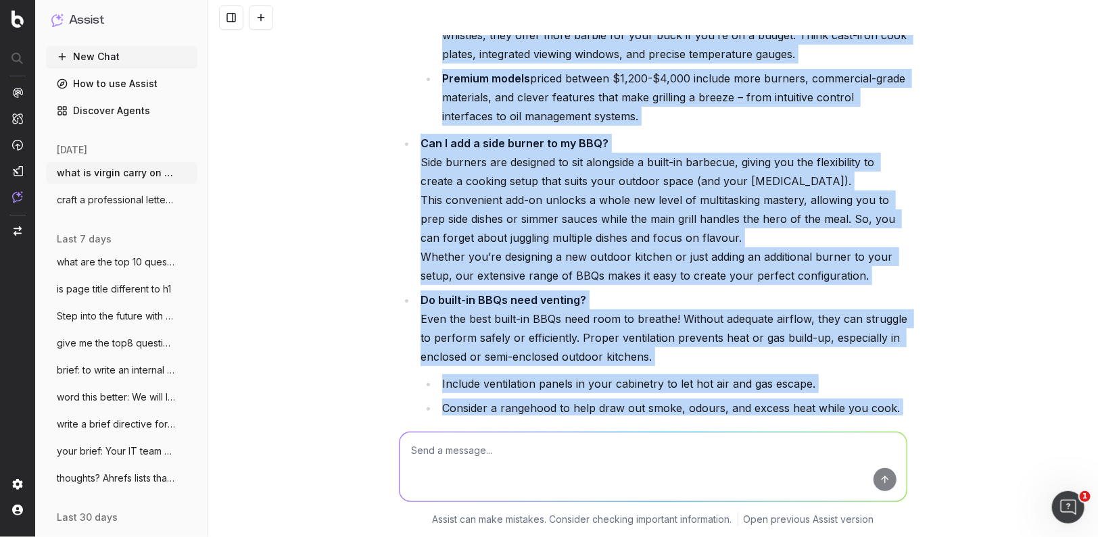
scroll to position [22343, 0]
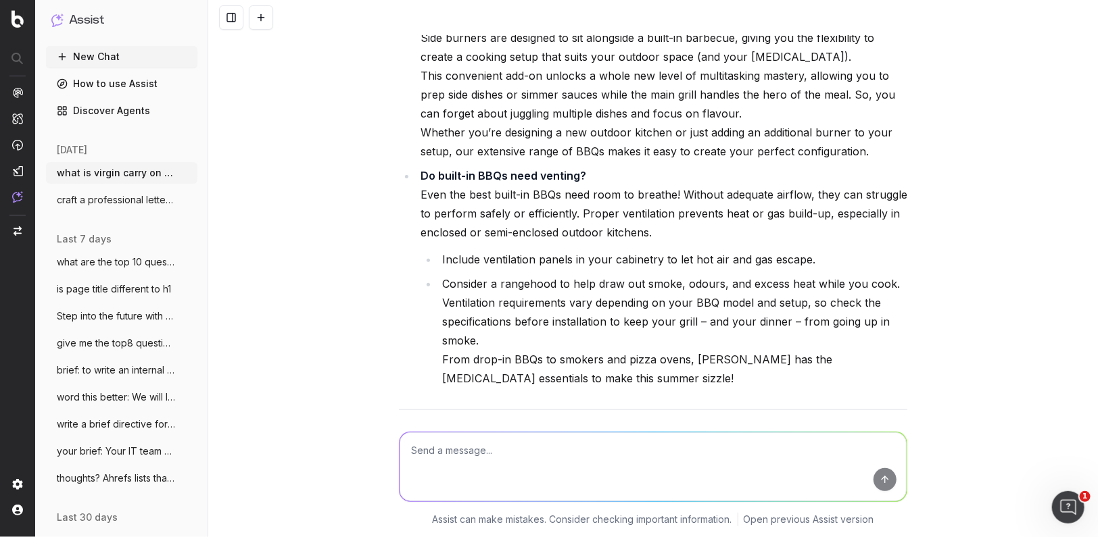
drag, startPoint x: 422, startPoint y: 134, endPoint x: 720, endPoint y: 299, distance: 340.3
drag, startPoint x: 461, startPoint y: 458, endPoint x: 451, endPoint y: 460, distance: 10.2
click at [458, 459] on textarea at bounding box center [652, 467] width 507 height 69
type textarea "yes"
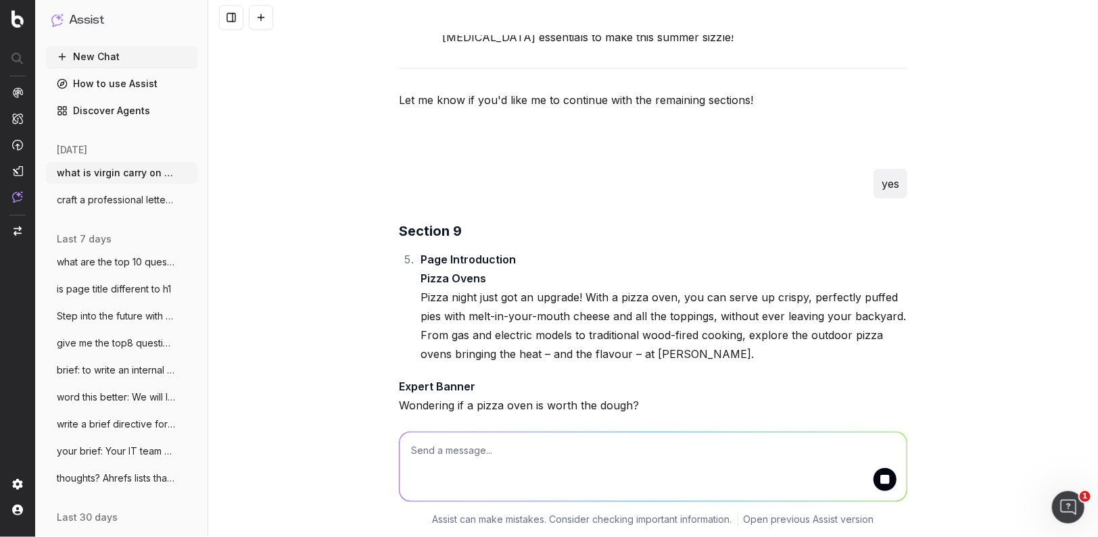
scroll to position [22693, 0]
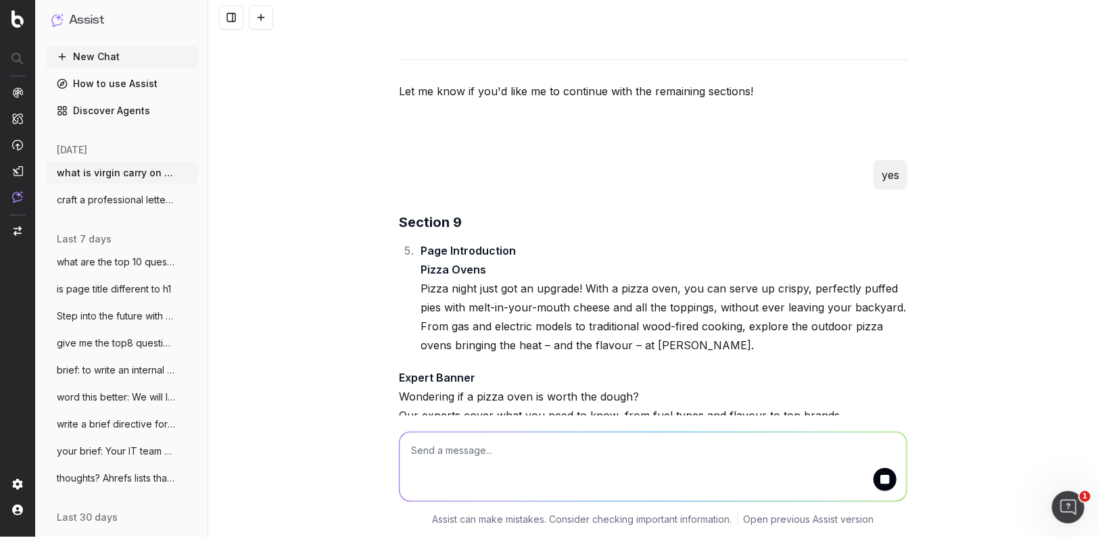
click at [526, 368] on p "Expert Banner Wondering if a pizza oven is worth the dough? Our experts cover w…" at bounding box center [653, 406] width 508 height 76
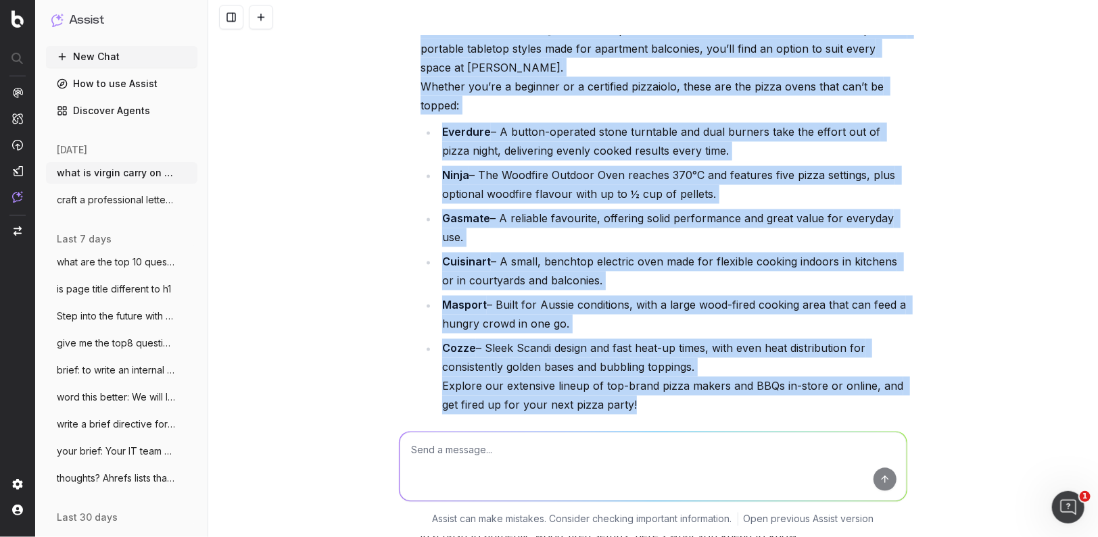
scroll to position [23339, 0]
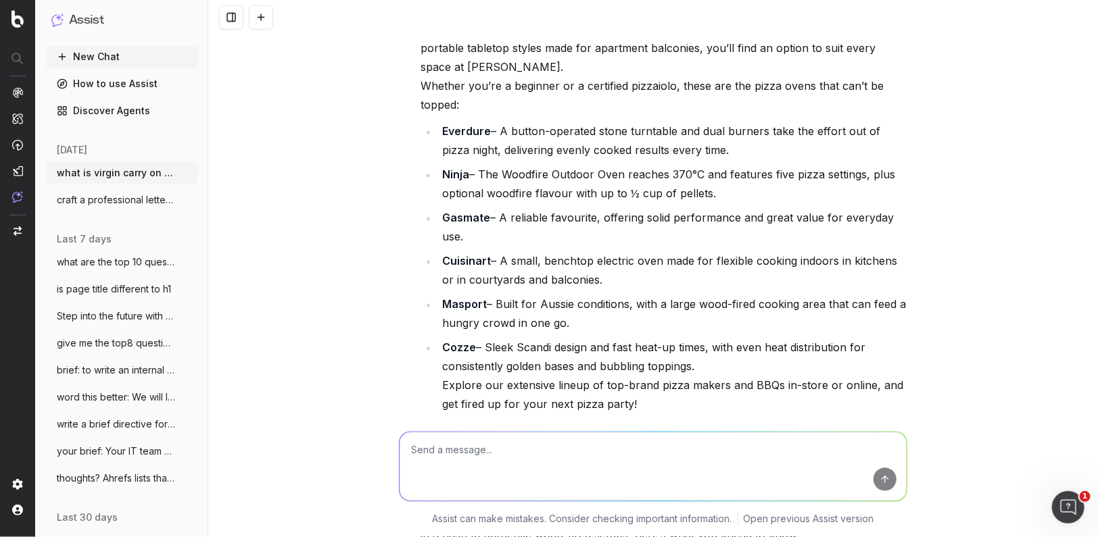
drag, startPoint x: 423, startPoint y: 141, endPoint x: 670, endPoint y: 325, distance: 307.7
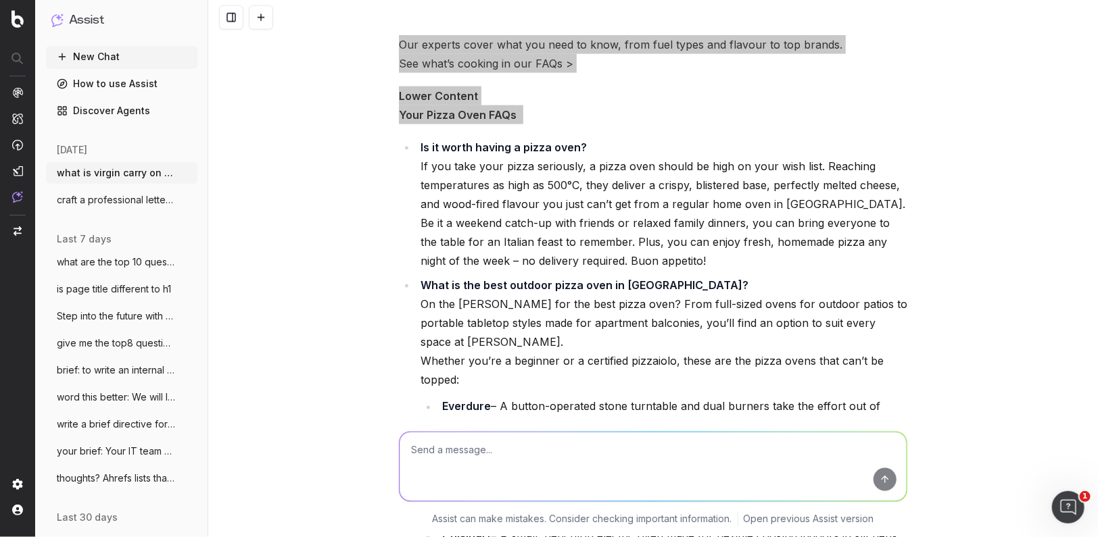
scroll to position [23043, 0]
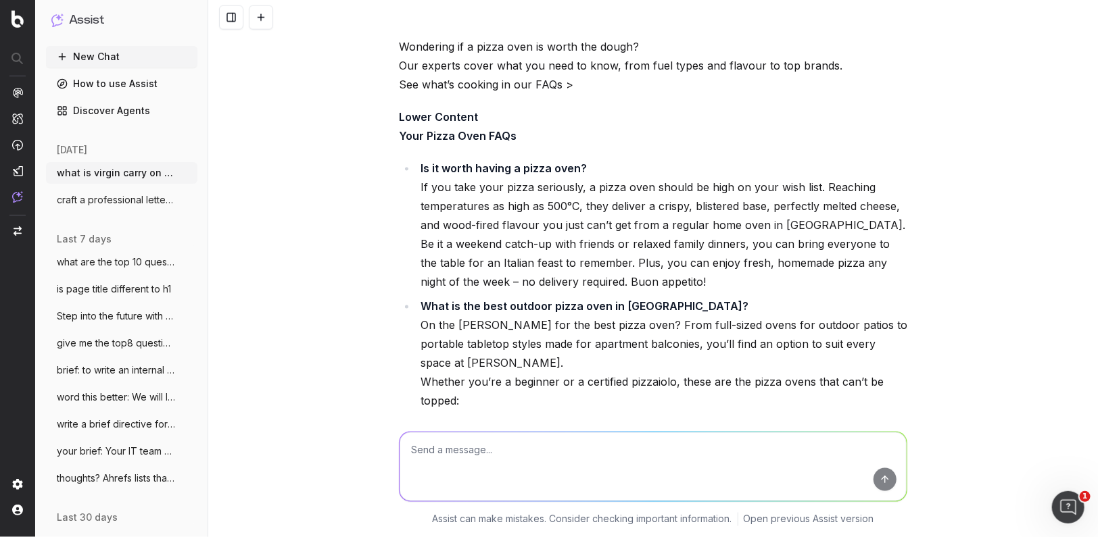
drag, startPoint x: 360, startPoint y: 127, endPoint x: 368, endPoint y: 124, distance: 7.9
click at [362, 126] on div "what is virgin carry on only "Virgin Carry-On Only" typically refers to a trave…" at bounding box center [652, 268] width 889 height 537
drag, startPoint x: 360, startPoint y: 183, endPoint x: 416, endPoint y: 93, distance: 105.6
click at [370, 167] on div "what is virgin carry on only "Virgin Carry-On Only" typically refers to a trave…" at bounding box center [652, 268] width 889 height 537
click at [353, 68] on div "what is virgin carry on only "Virgin Carry-On Only" typically refers to a trave…" at bounding box center [652, 268] width 889 height 537
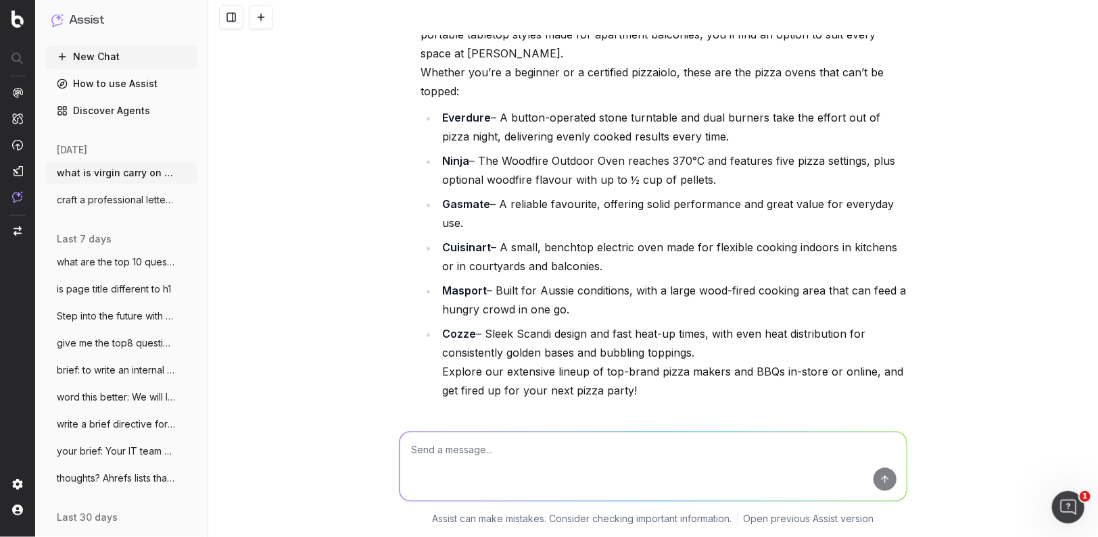
drag, startPoint x: 420, startPoint y: 57, endPoint x: 777, endPoint y: 310, distance: 437.2
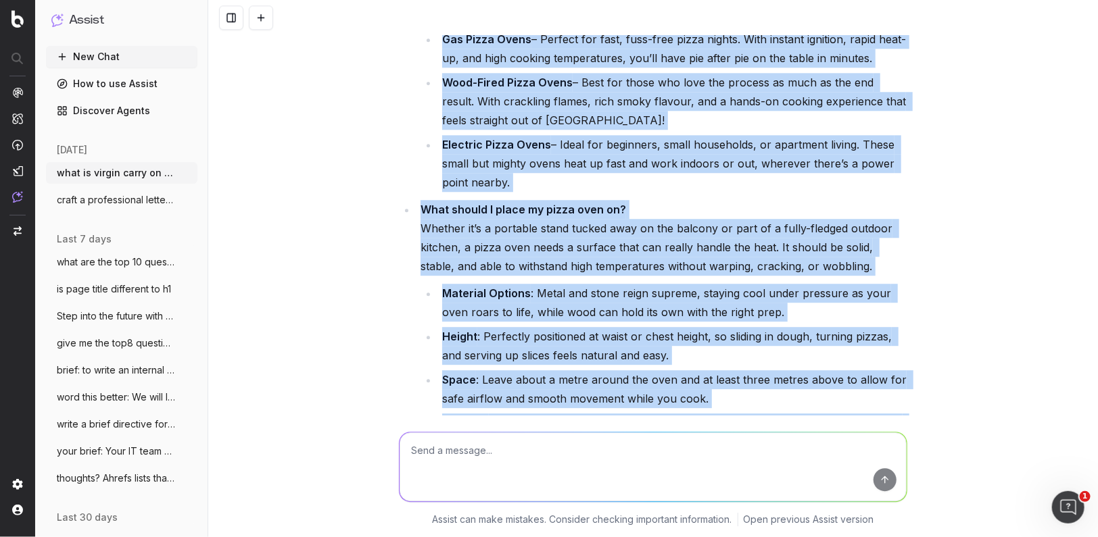
scroll to position [23873, 0]
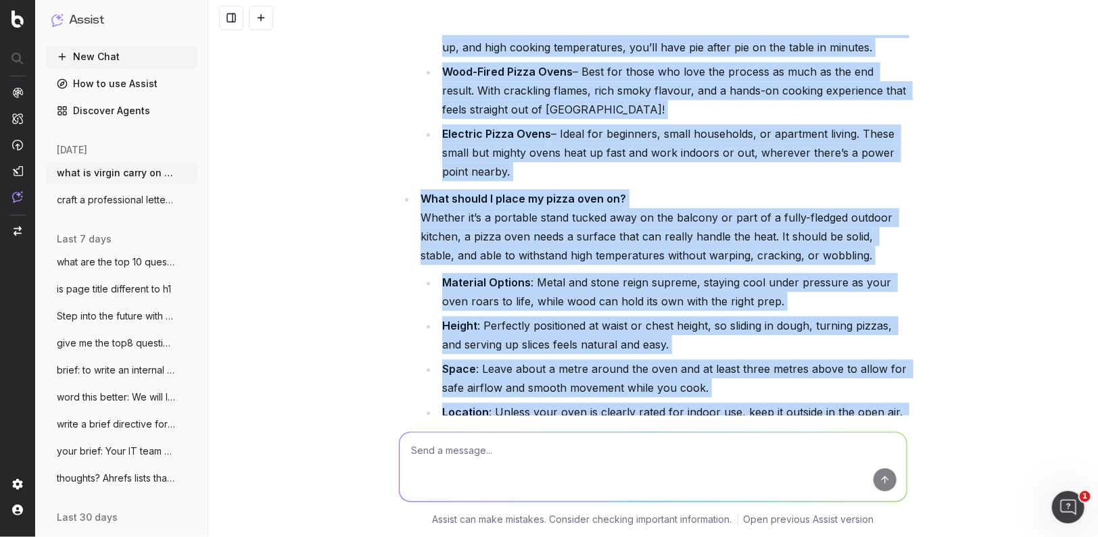
drag, startPoint x: 422, startPoint y: 128, endPoint x: 747, endPoint y: 335, distance: 385.7
click at [749, 335] on ul "What’s better, a wood-fired or gas pizza oven? Feeling the heat trying to choos…" at bounding box center [653, 296] width 508 height 684
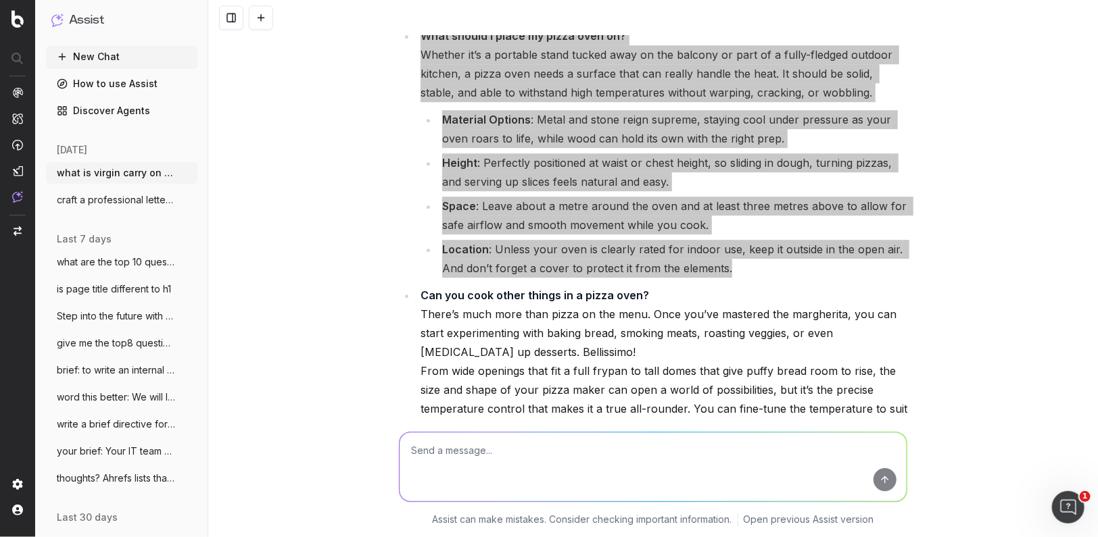
scroll to position [24040, 0]
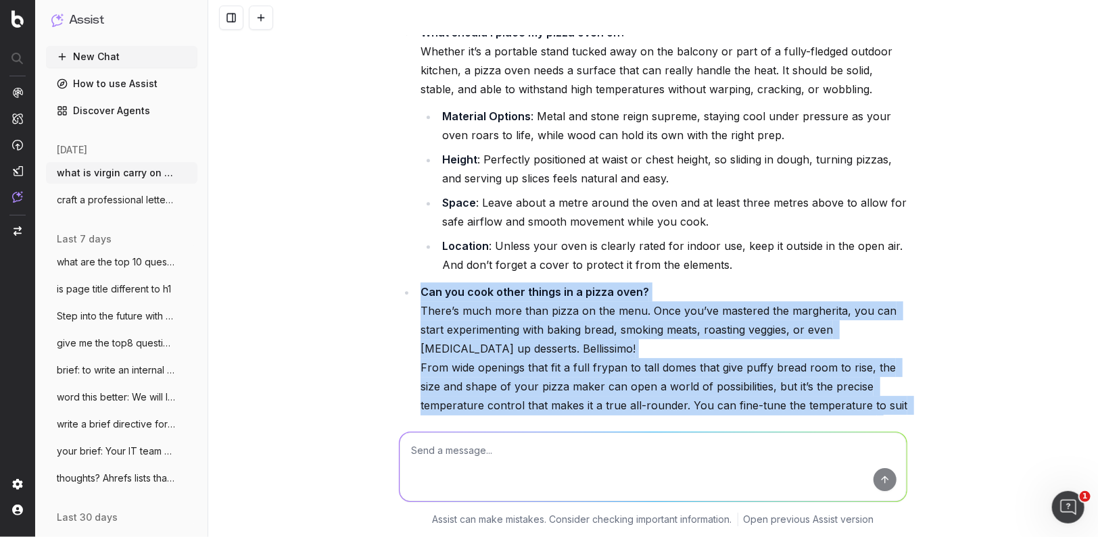
drag, startPoint x: 421, startPoint y: 182, endPoint x: 923, endPoint y: 356, distance: 530.5
click at [925, 355] on div "what is virgin carry on only "Virgin Carry-On Only" typically refers to a trave…" at bounding box center [652, 268] width 889 height 537
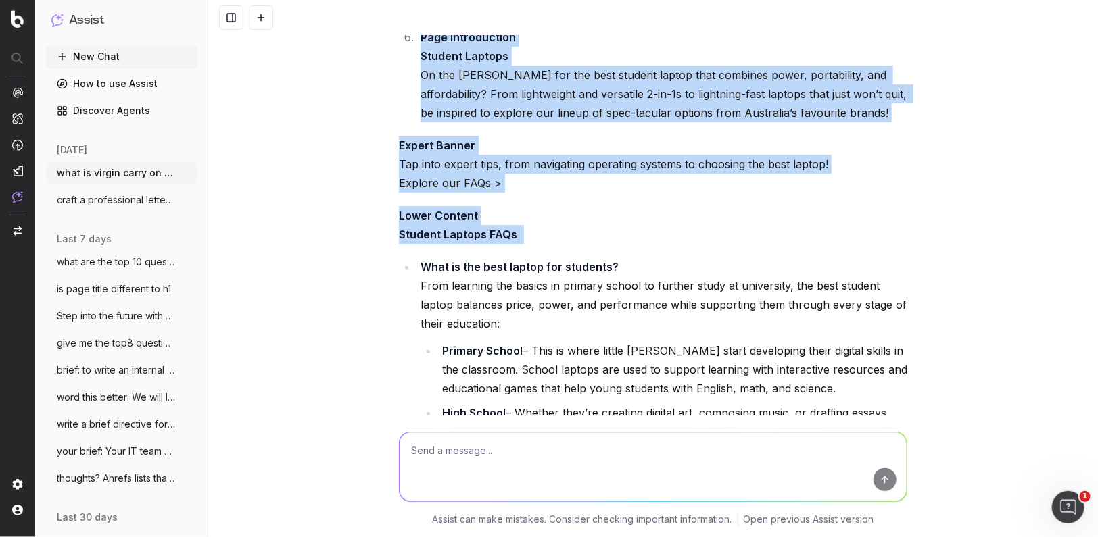
scroll to position [24745, 0]
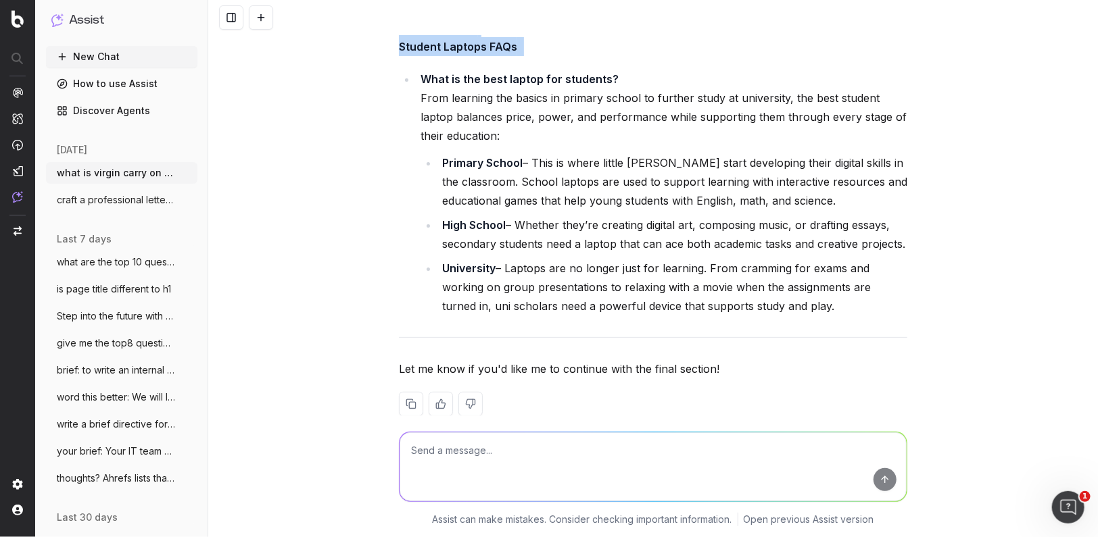
drag, startPoint x: 422, startPoint y: 178, endPoint x: 795, endPoint y: 212, distance: 374.6
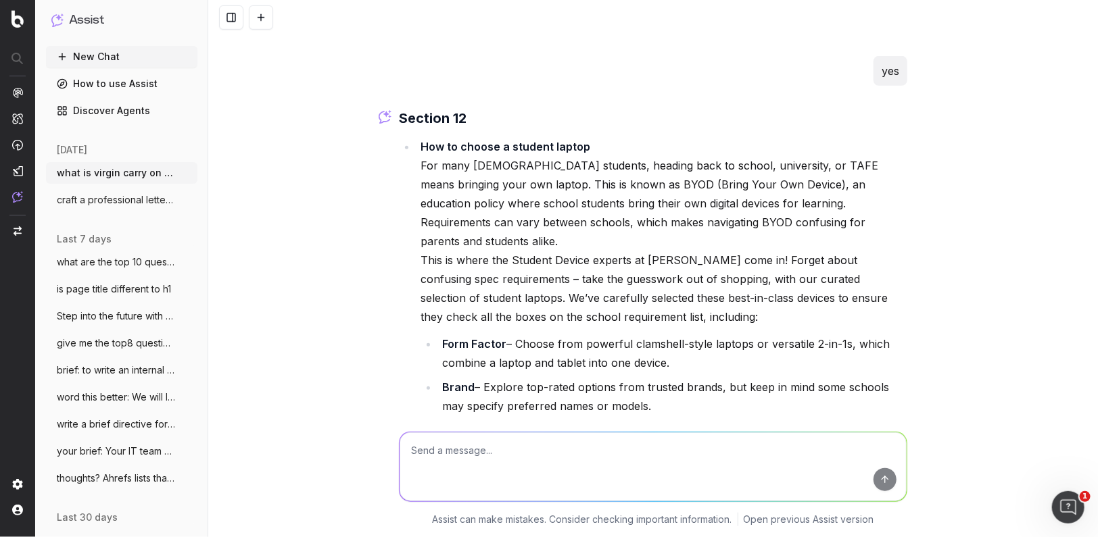
scroll to position [25034, 0]
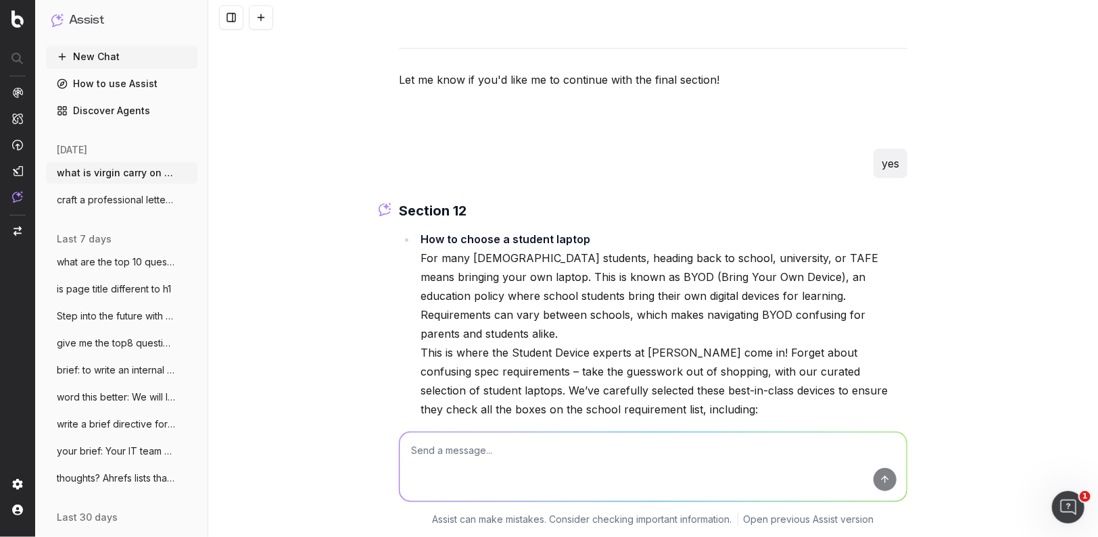
click at [422, 233] on strong "How to choose a student laptop" at bounding box center [505, 240] width 170 height 14
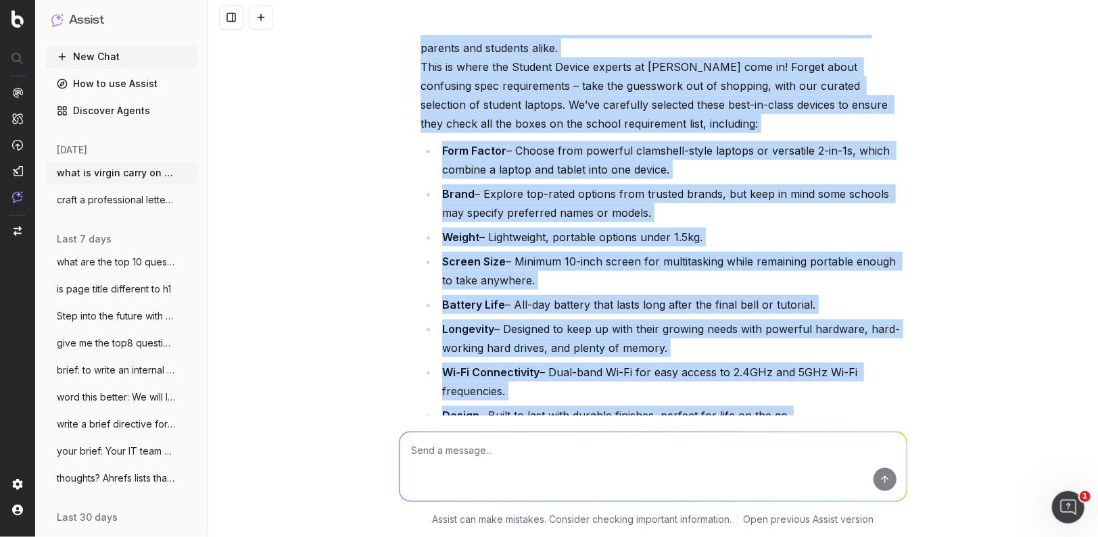
scroll to position [25367, 0]
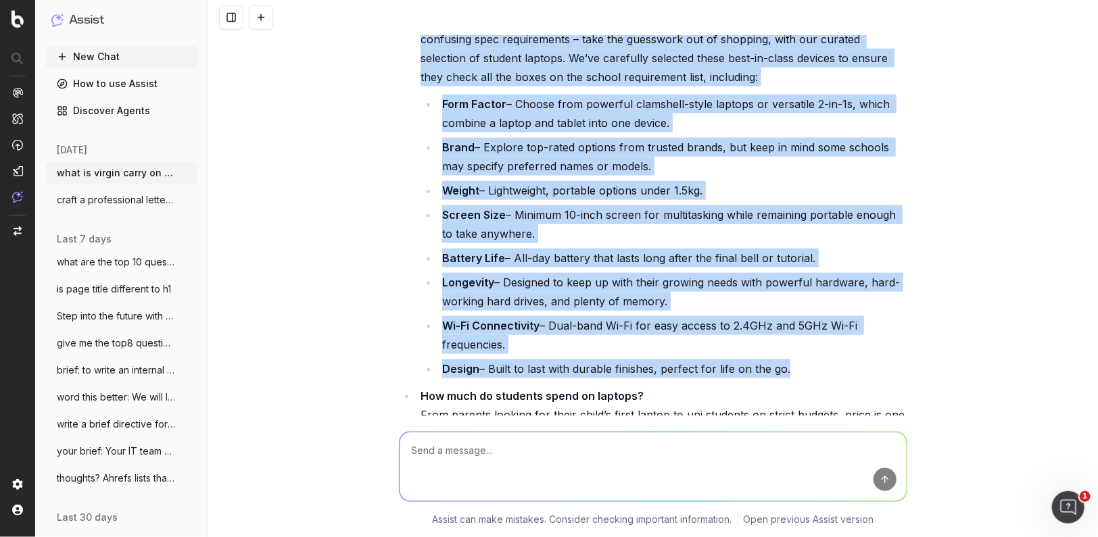
drag, startPoint x: 422, startPoint y: 126, endPoint x: 804, endPoint y: 255, distance: 402.5
click at [802, 256] on ul "How to choose a student laptop For many [DEMOGRAPHIC_DATA] students, heading ba…" at bounding box center [653, 217] width 508 height 641
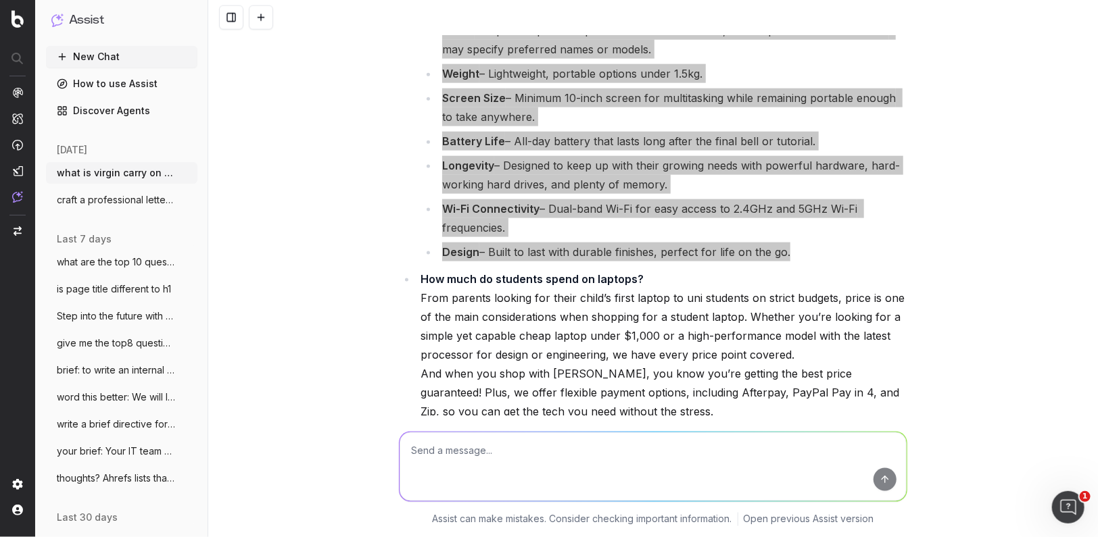
scroll to position [25503, 0]
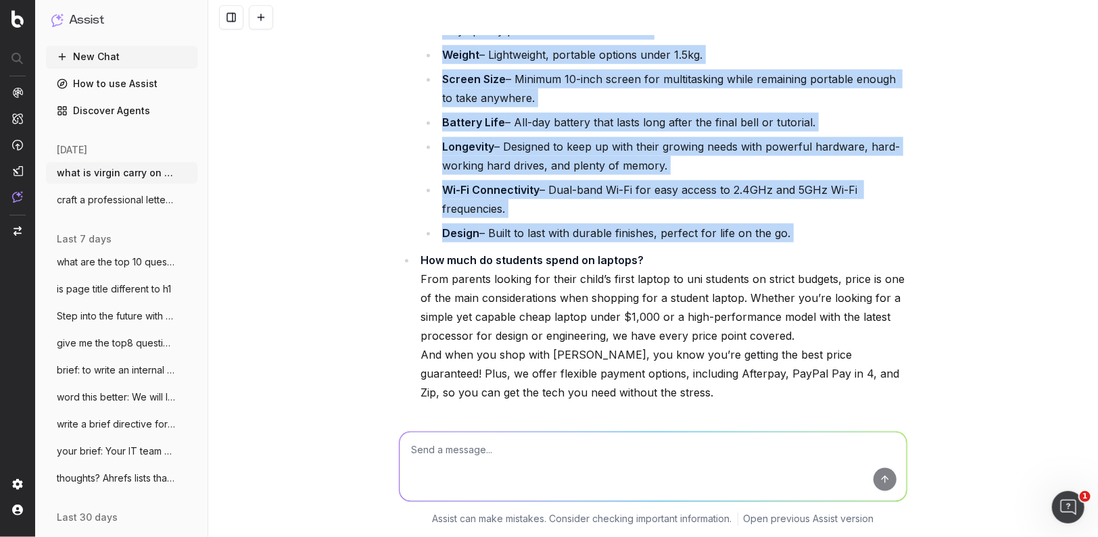
drag, startPoint x: 422, startPoint y: 132, endPoint x: 662, endPoint y: 278, distance: 281.8
click at [668, 276] on div "Section 12 How to choose a student laptop For many [DEMOGRAPHIC_DATA] students,…" at bounding box center [653, 335] width 508 height 1207
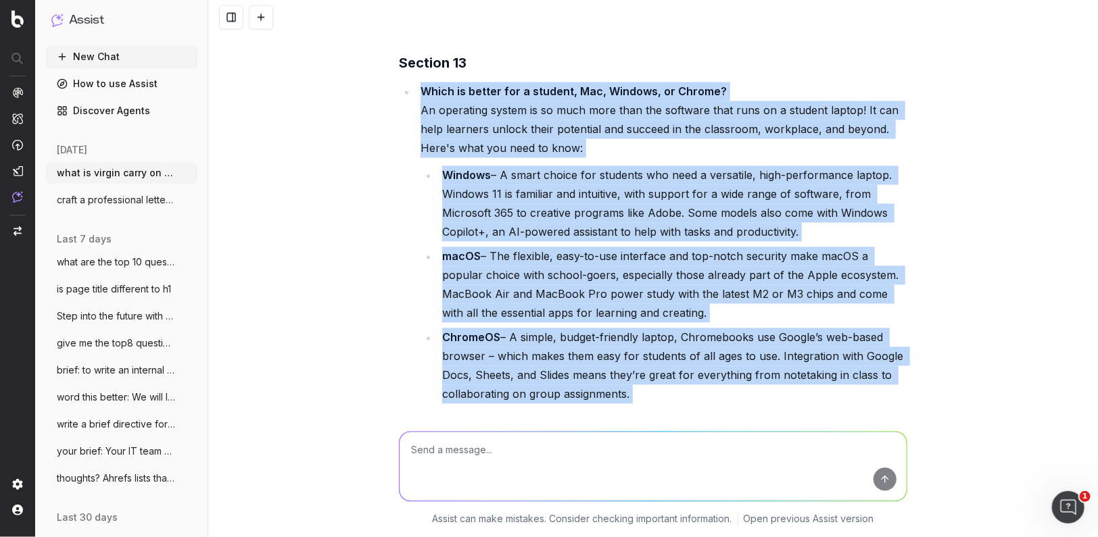
scroll to position [25897, 0]
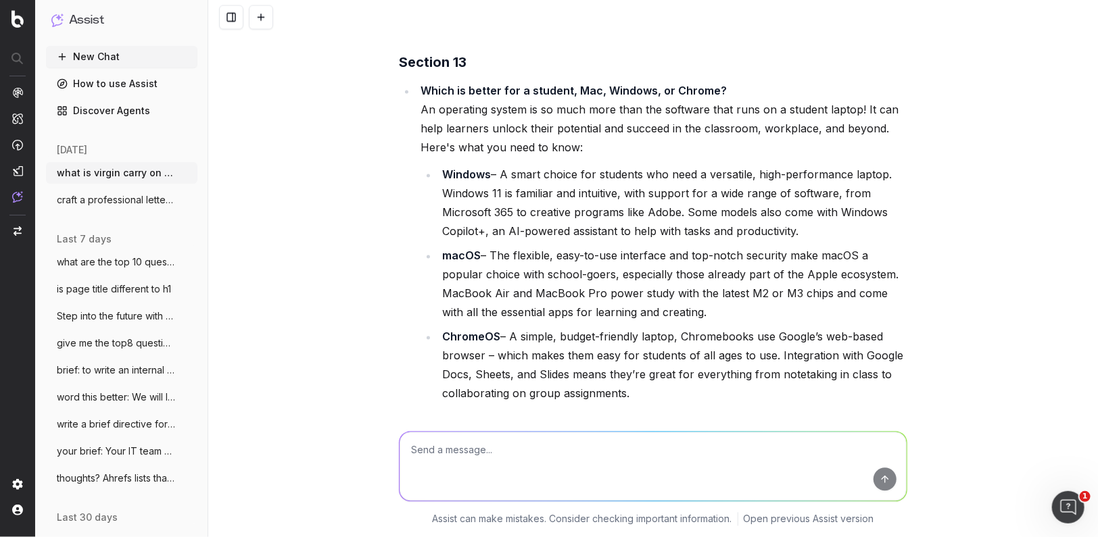
drag, startPoint x: 422, startPoint y: 126, endPoint x: 766, endPoint y: 283, distance: 377.2
